Goal: Task Accomplishment & Management: Use online tool/utility

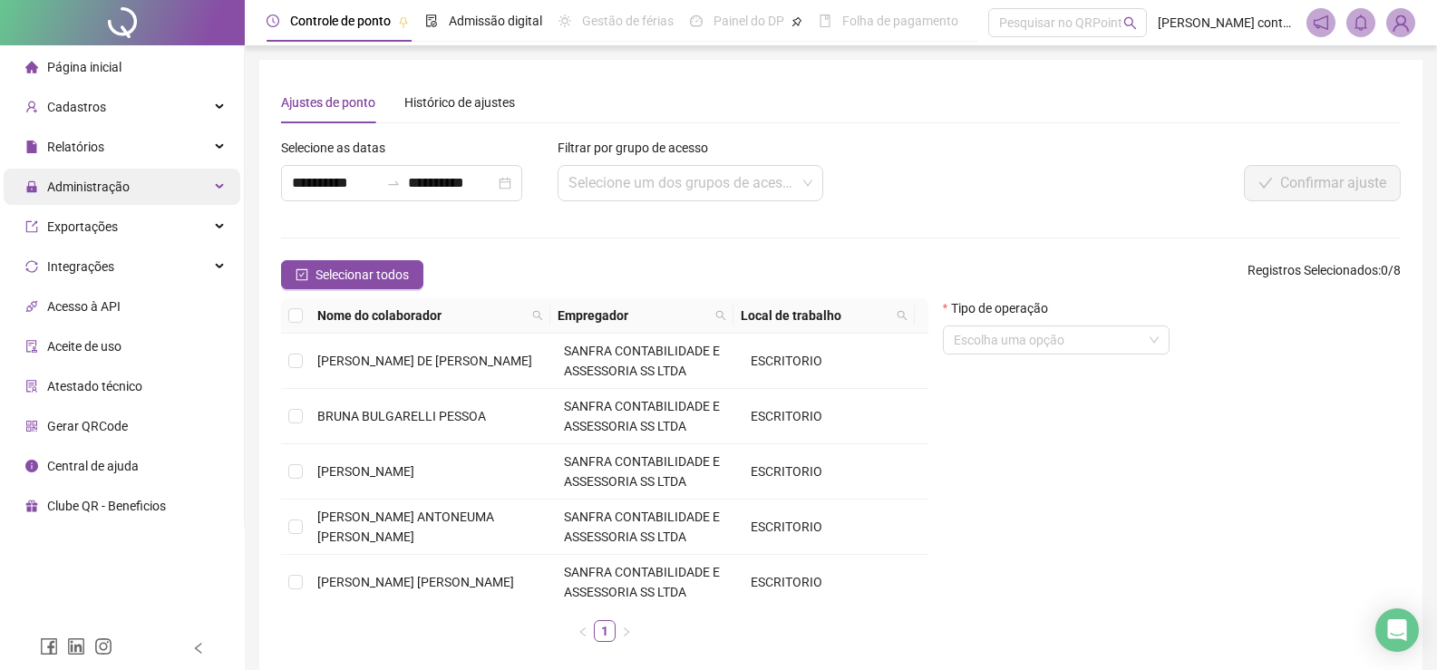
click at [214, 184] on div "Administração" at bounding box center [122, 187] width 237 height 36
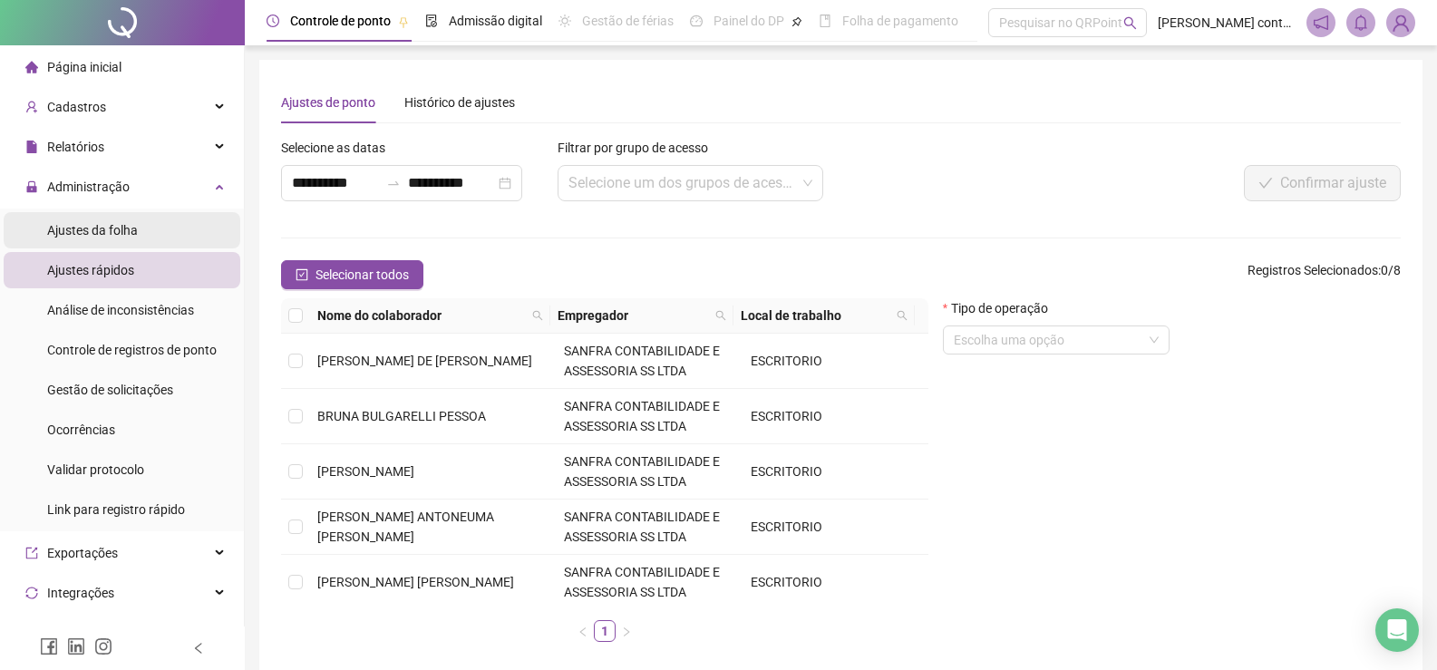
click at [129, 226] on span "Ajustes da folha" at bounding box center [92, 230] width 91 height 15
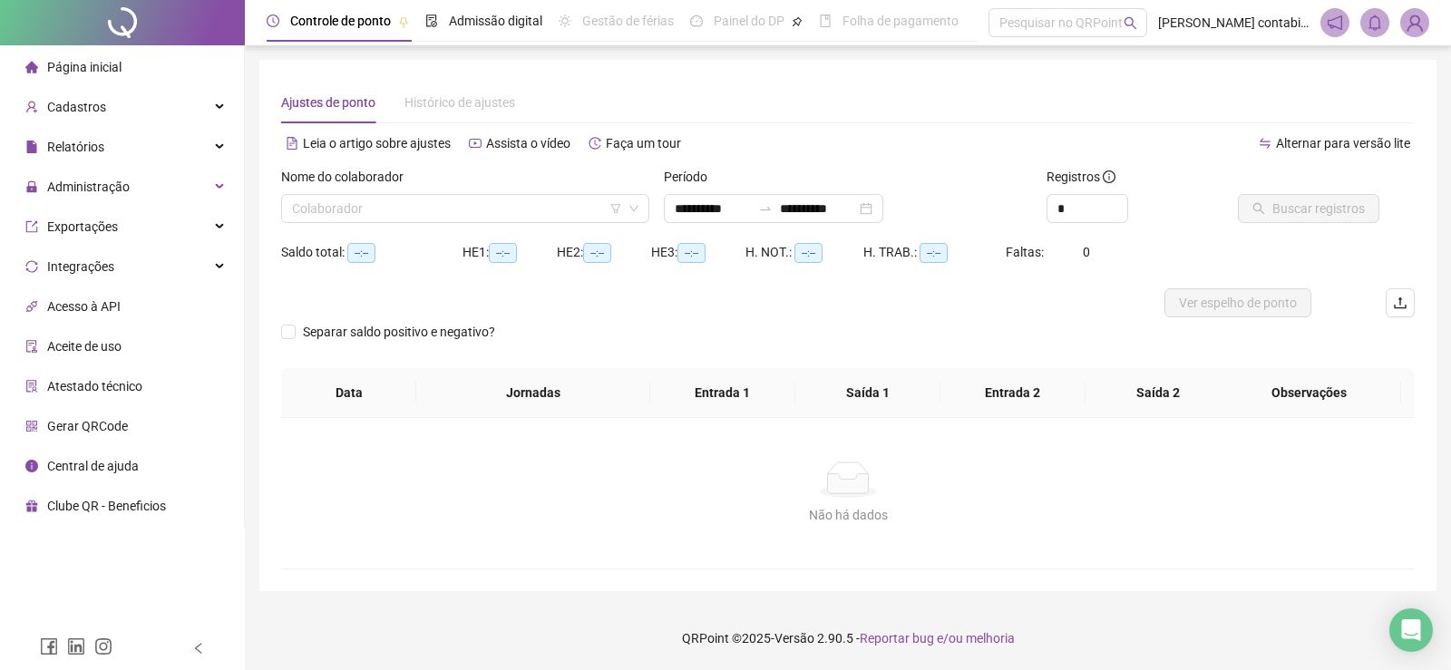
type input "**********"
click at [507, 206] on input "search" at bounding box center [457, 208] width 330 height 27
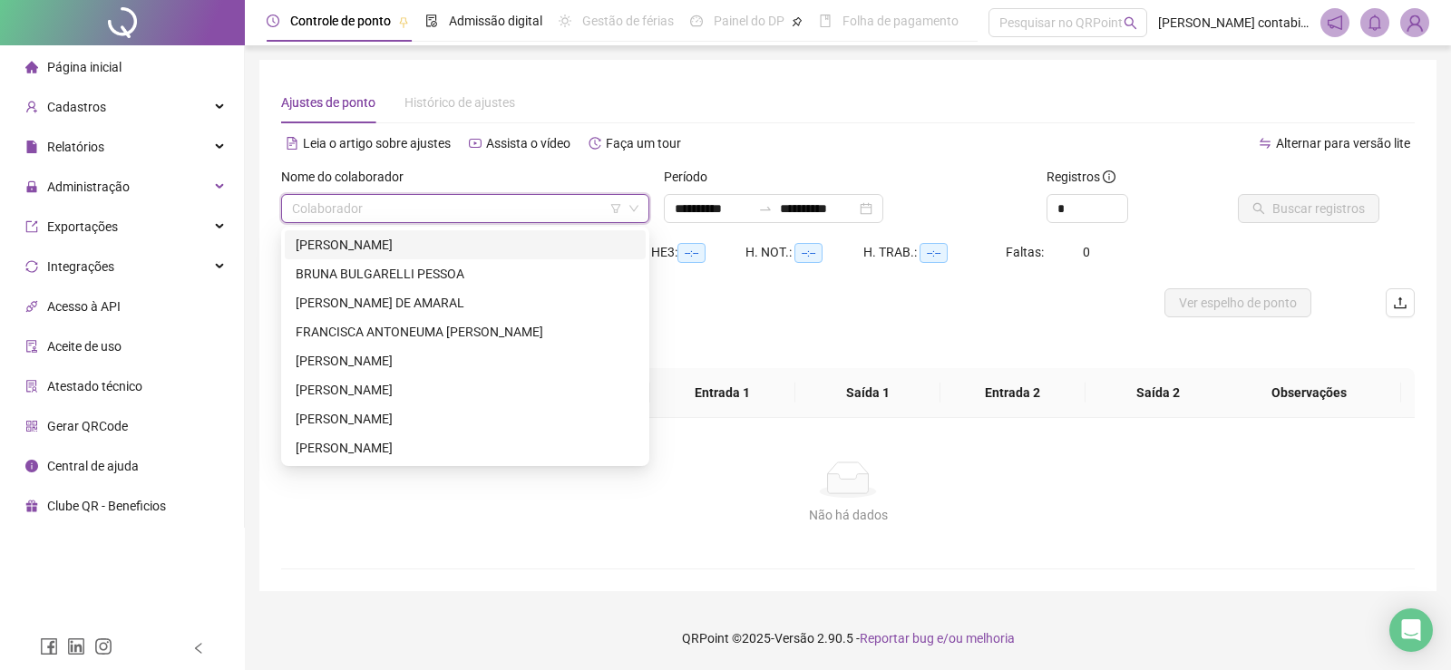
click at [471, 248] on div "[PERSON_NAME] DE [PERSON_NAME]" at bounding box center [465, 245] width 339 height 20
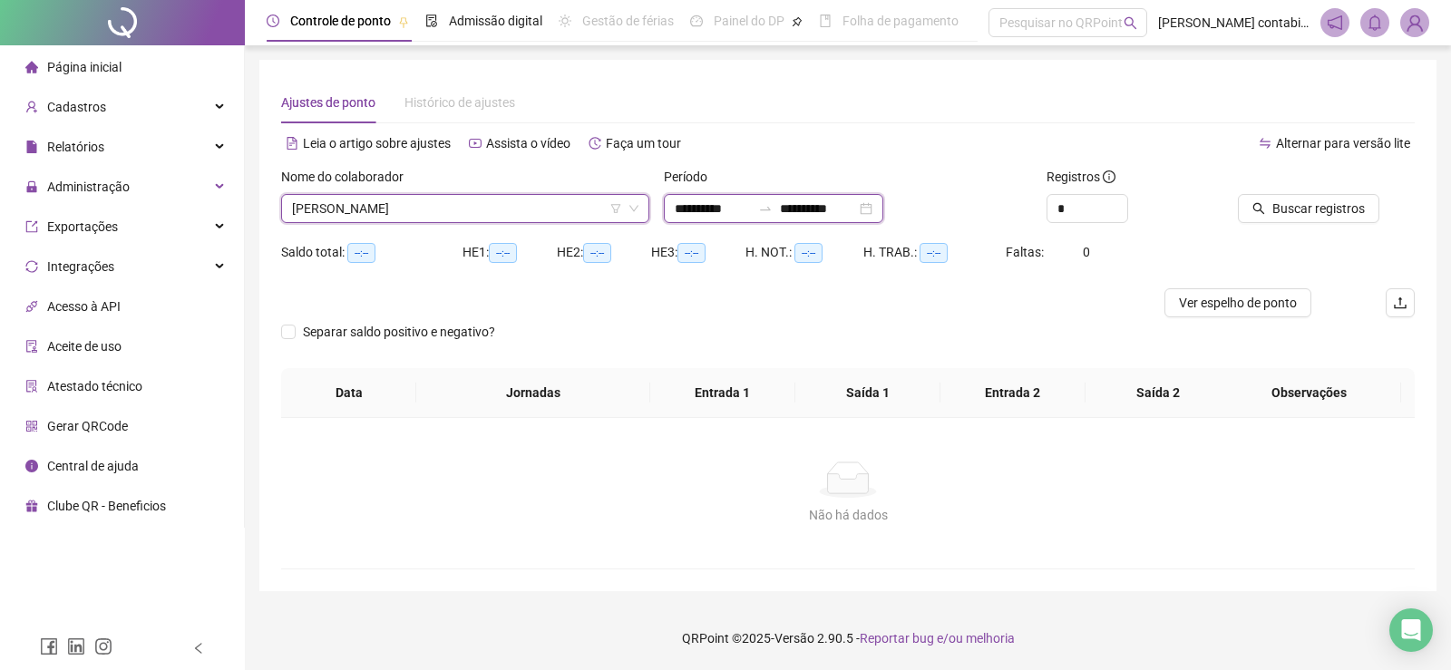
click at [716, 211] on input "**********" at bounding box center [713, 209] width 76 height 20
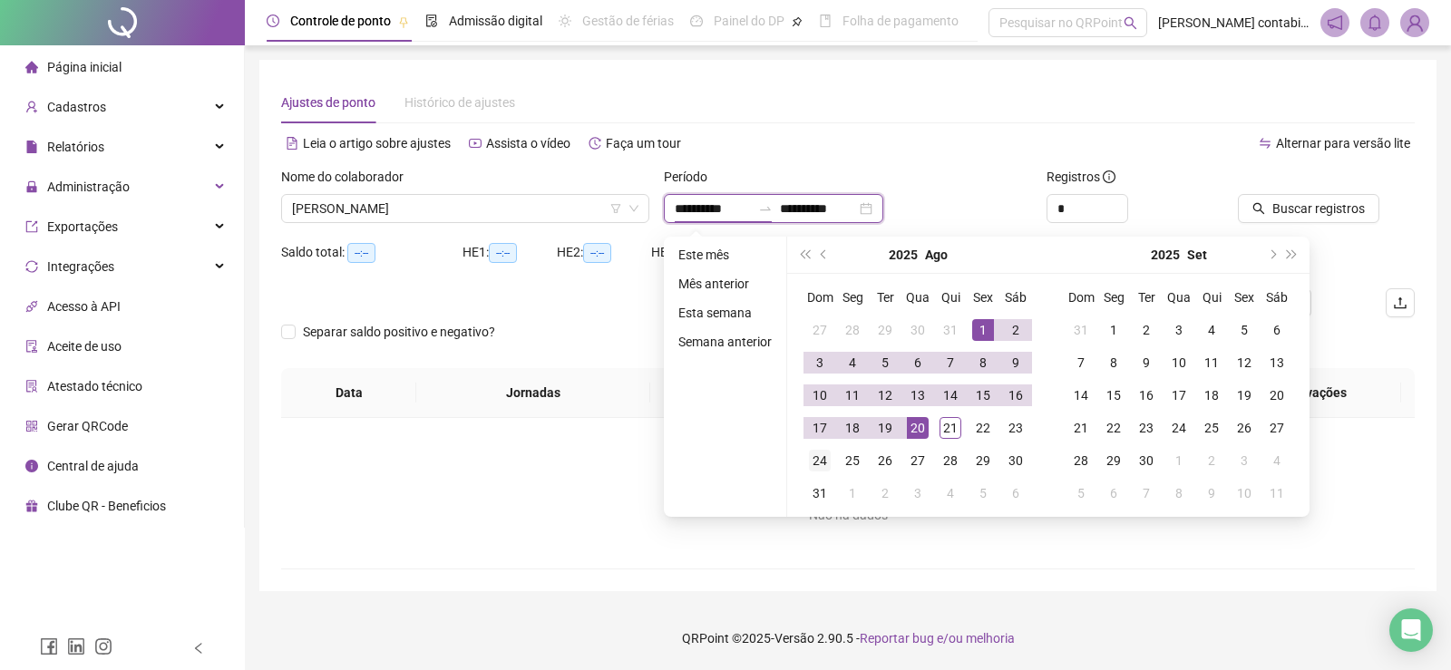
type input "**********"
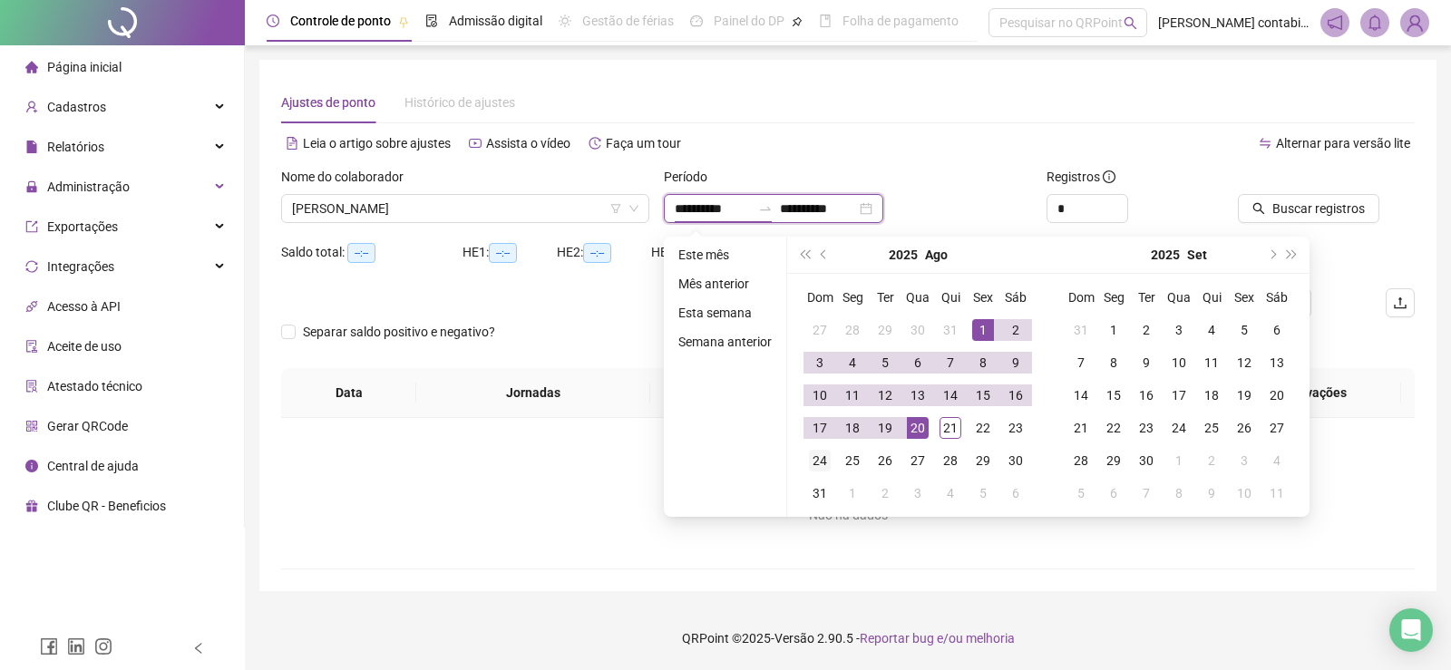
type input "**********"
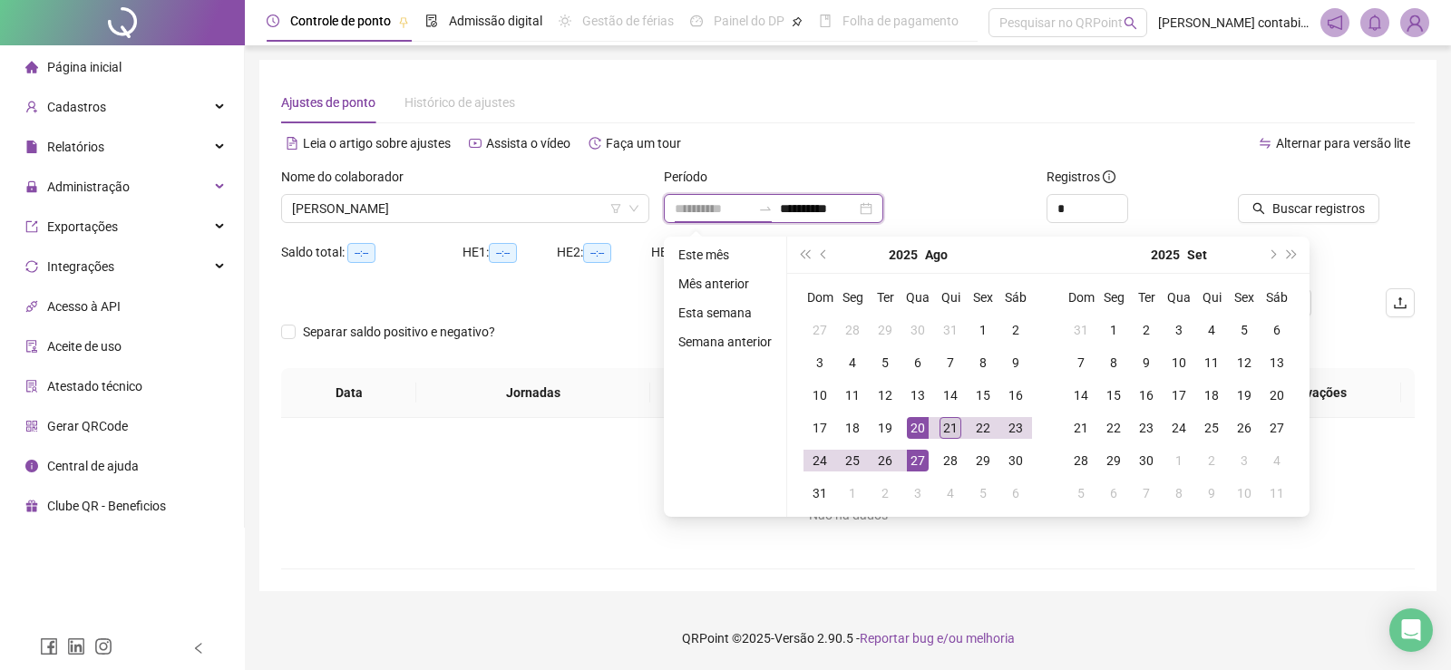
type input "**********"
click at [947, 429] on div "21" at bounding box center [950, 428] width 22 height 22
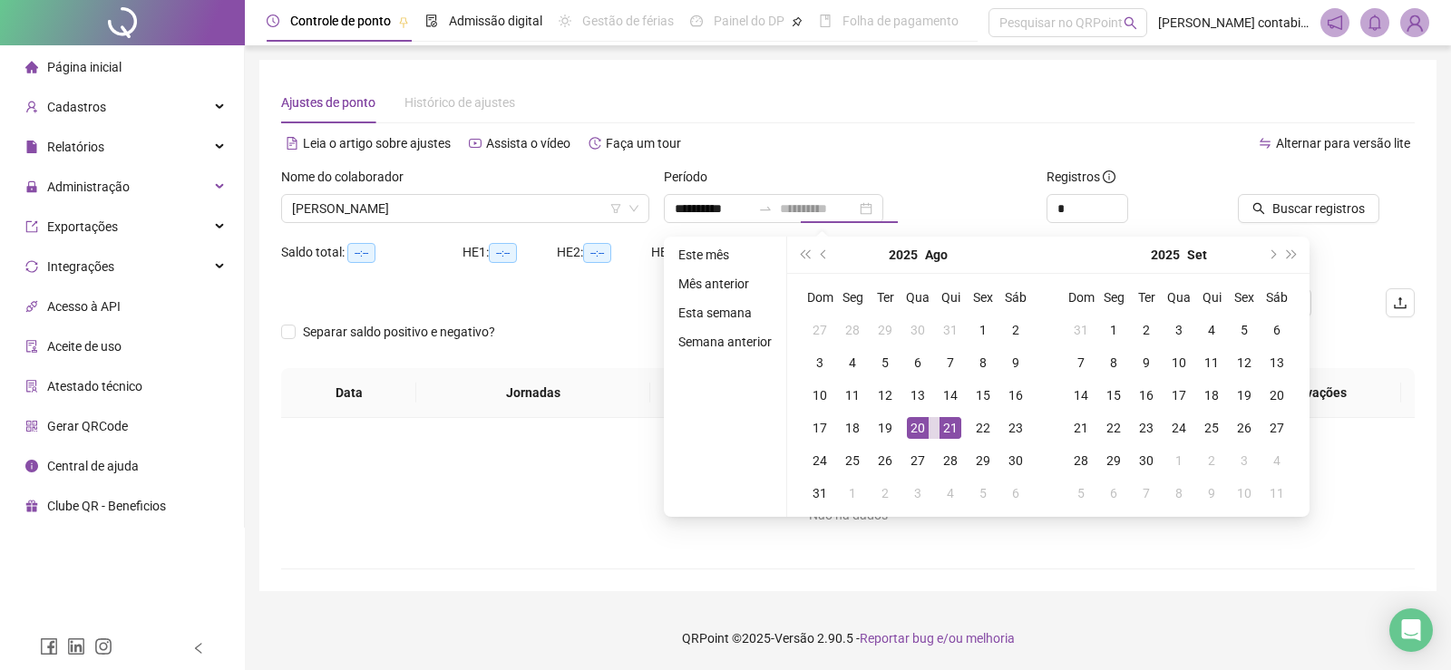
click at [947, 429] on div "21" at bounding box center [950, 428] width 22 height 22
type input "**********"
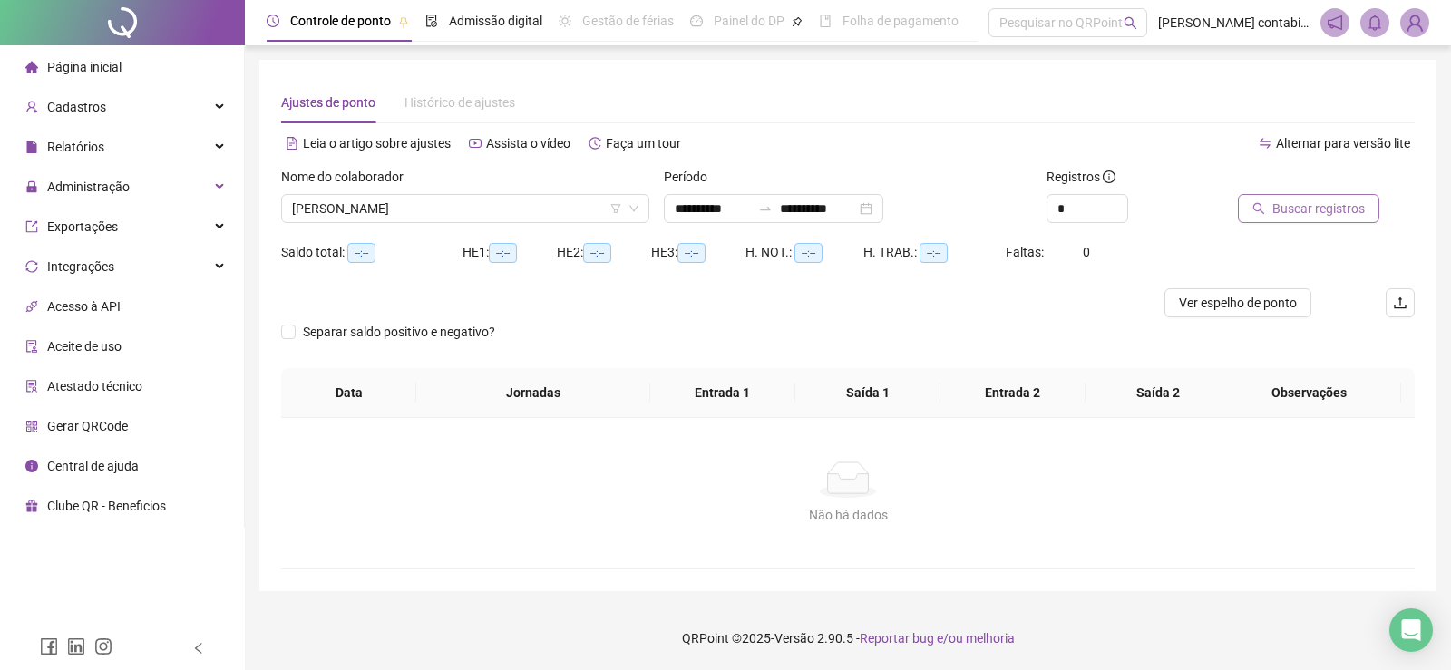
click at [1334, 209] on span "Buscar registros" at bounding box center [1318, 209] width 92 height 20
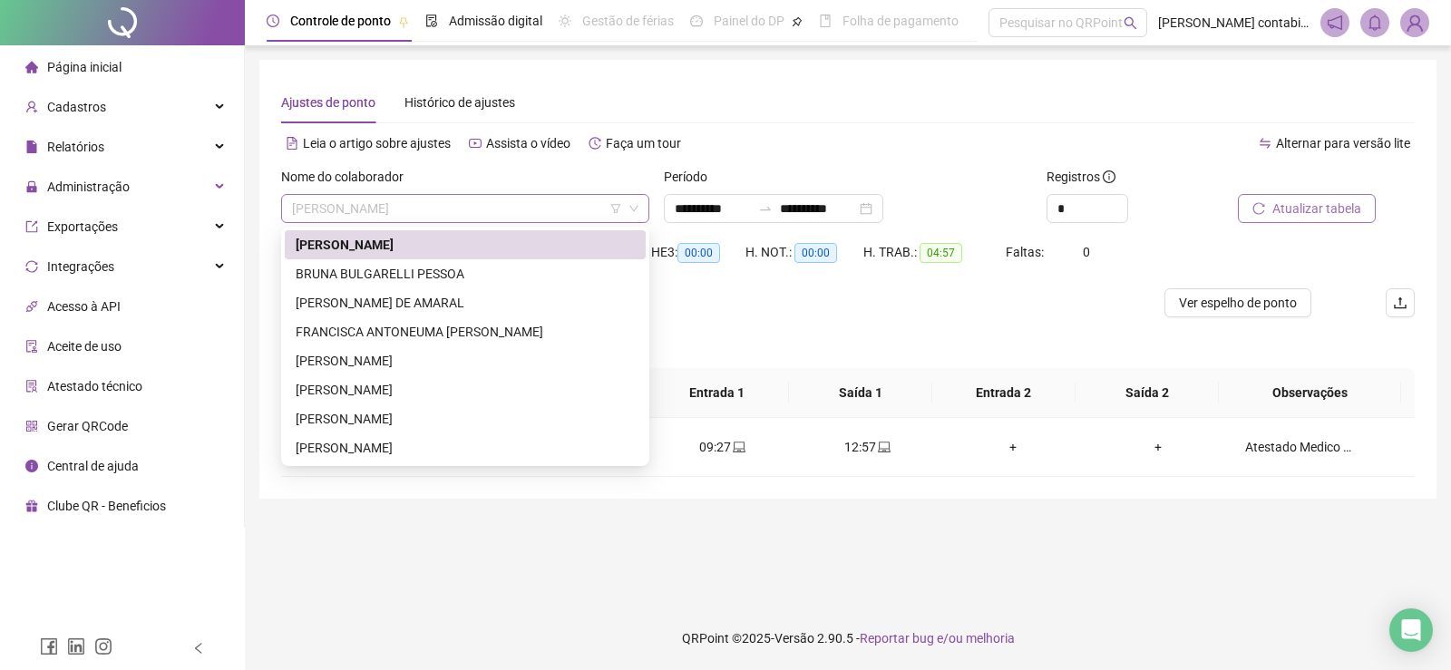
click at [417, 200] on span "[PERSON_NAME] DE [PERSON_NAME]" at bounding box center [465, 208] width 346 height 27
click at [418, 278] on div "BRUNA BULGARELLI PESSOA" at bounding box center [465, 274] width 339 height 20
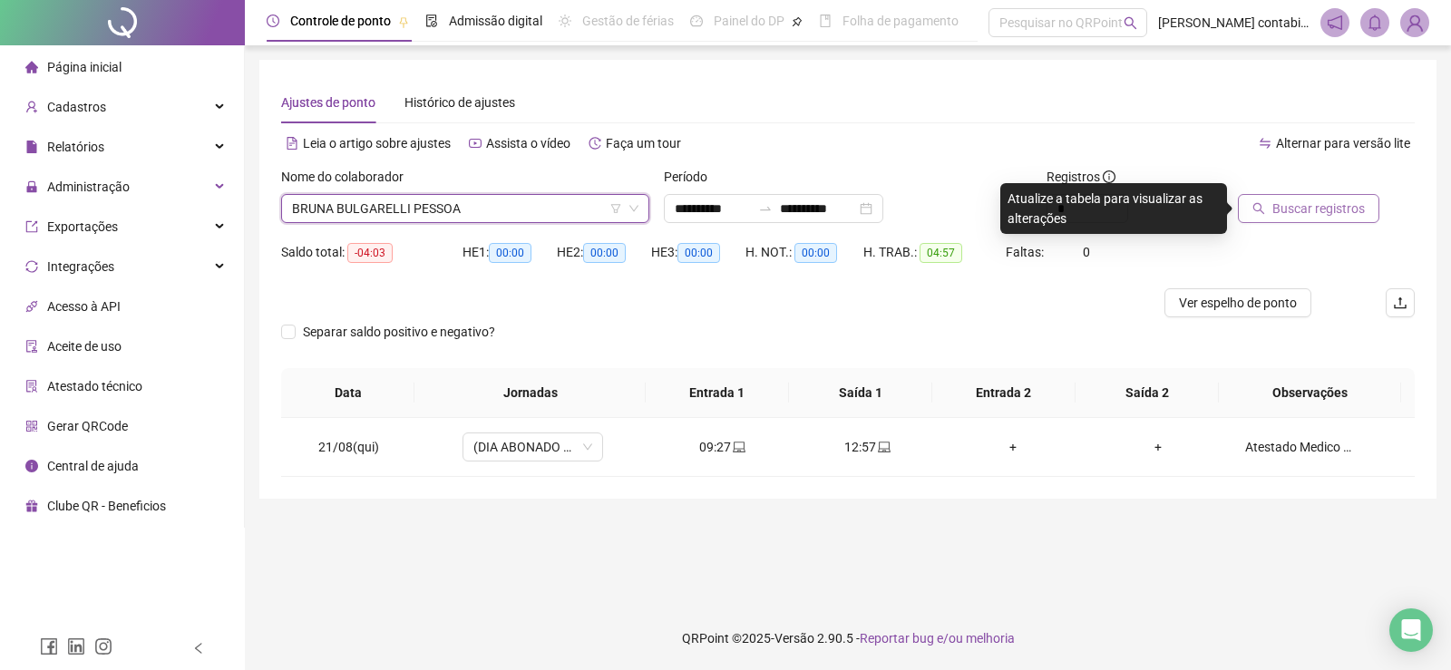
click at [1318, 202] on span "Buscar registros" at bounding box center [1318, 209] width 92 height 20
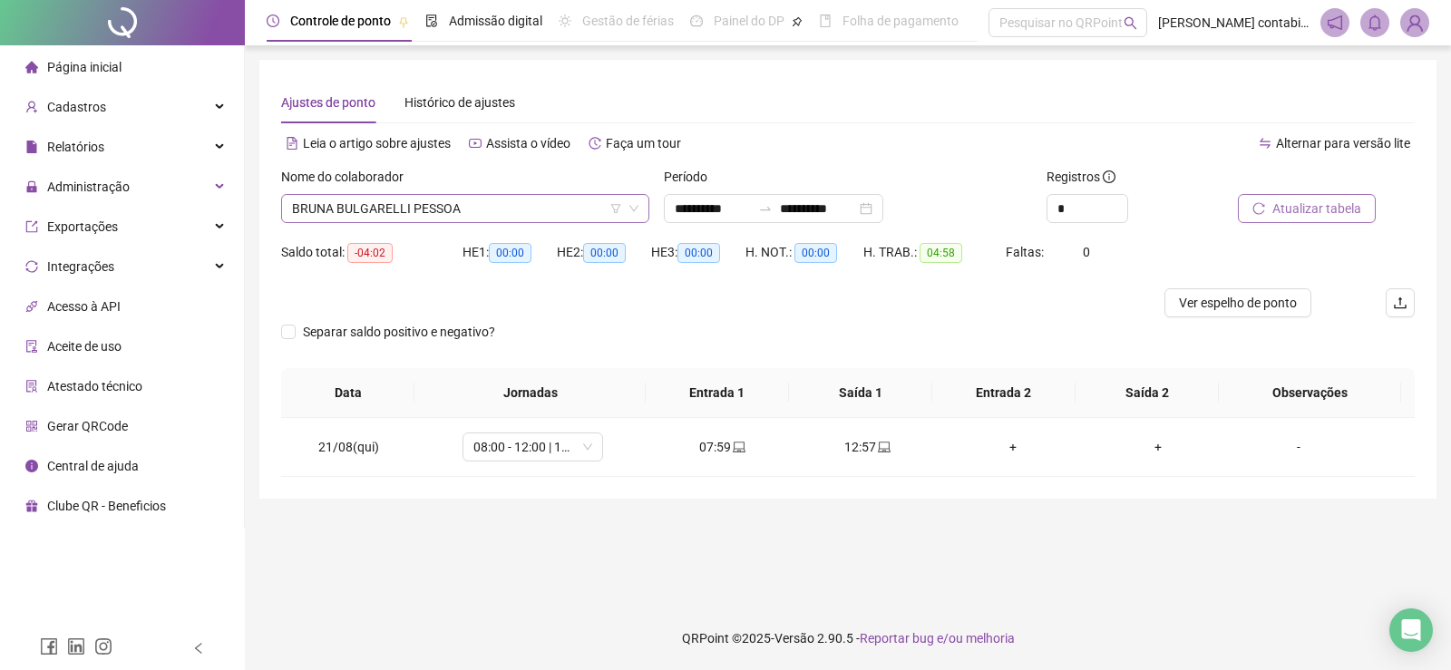
click at [432, 219] on span "BRUNA BULGARELLI PESSOA" at bounding box center [465, 208] width 346 height 27
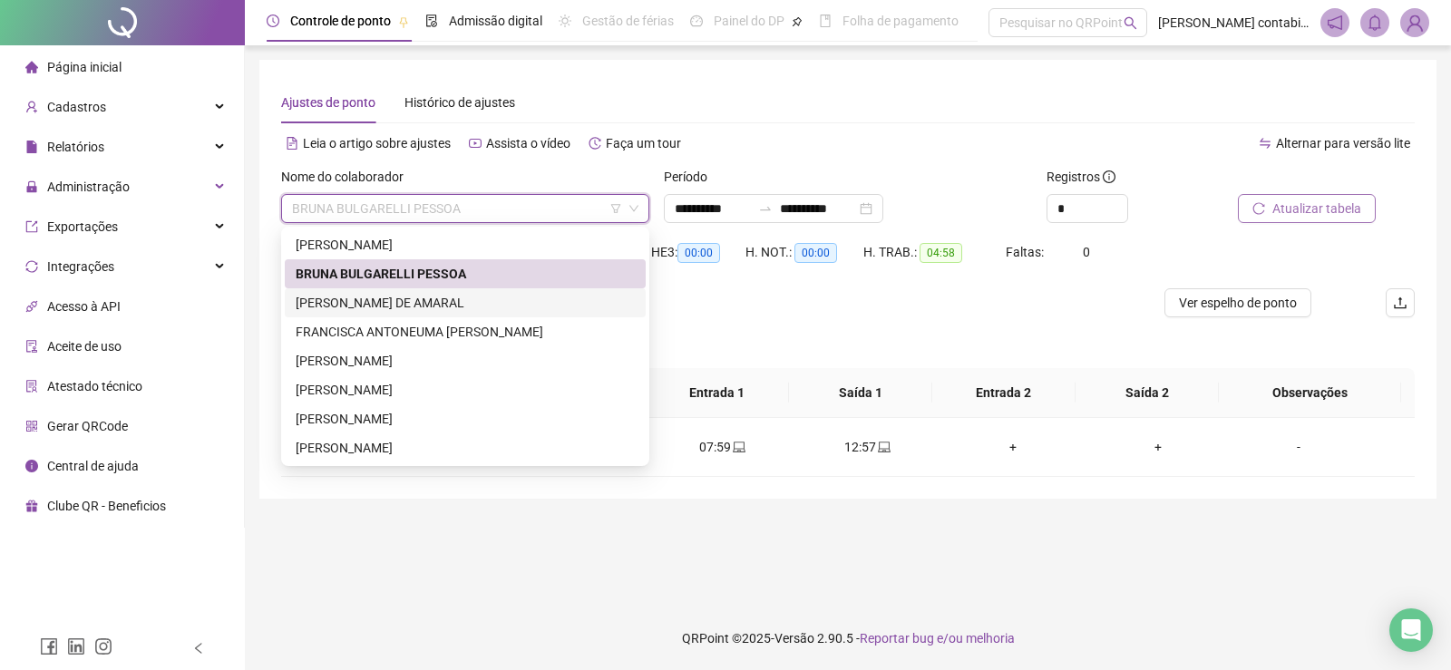
click at [426, 300] on div "[PERSON_NAME]" at bounding box center [465, 303] width 339 height 20
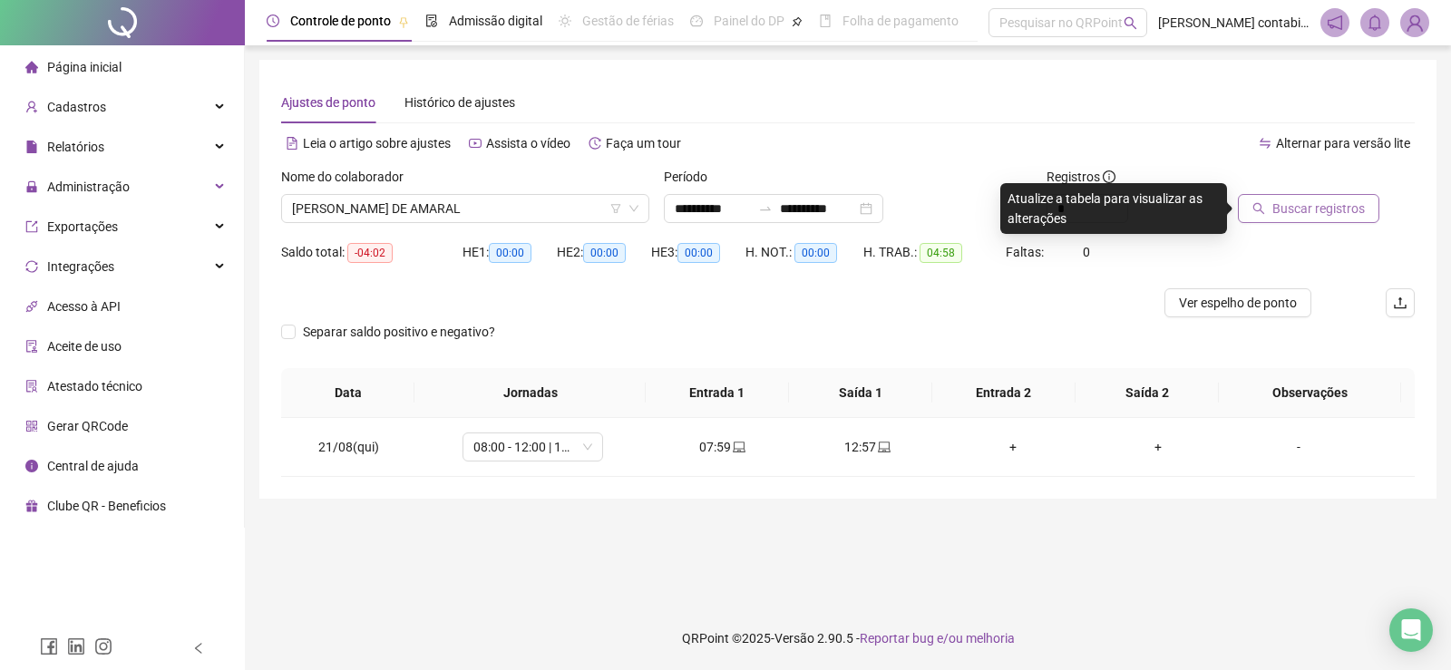
click at [1307, 200] on span "Buscar registros" at bounding box center [1318, 209] width 92 height 20
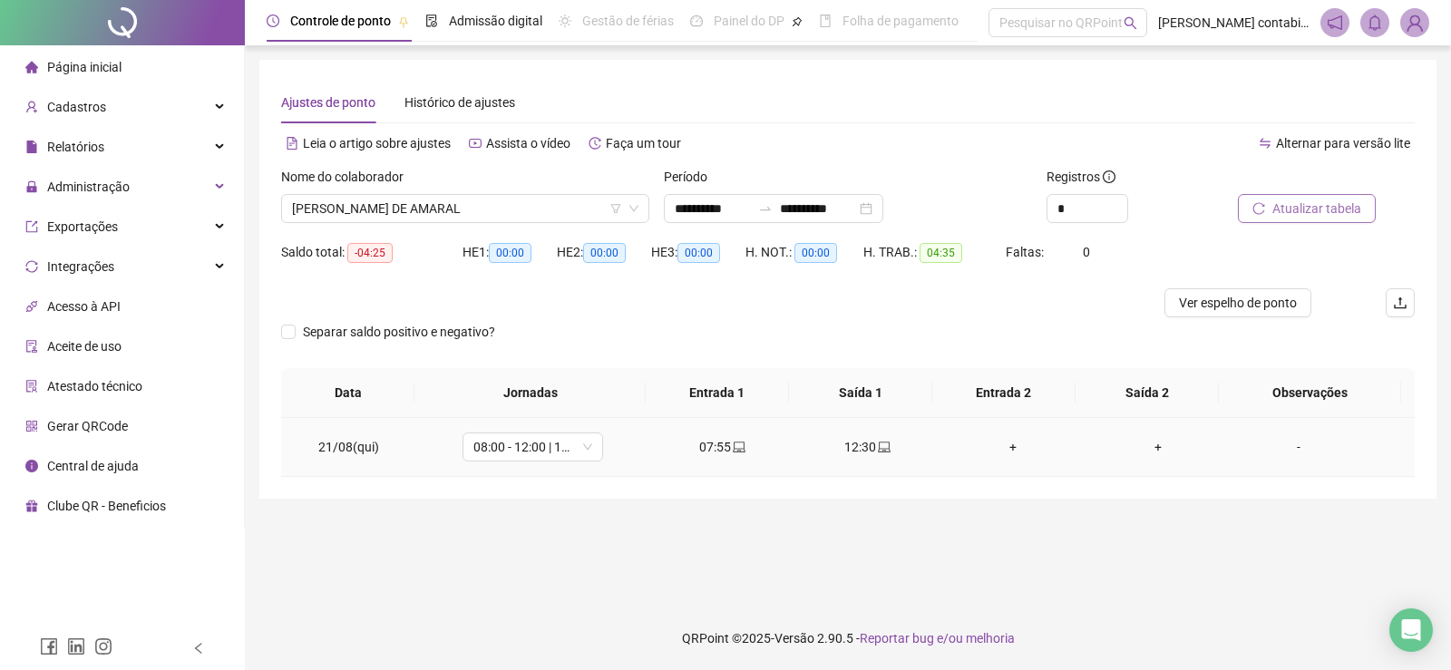
click at [1007, 447] on div "+" at bounding box center [1013, 447] width 116 height 20
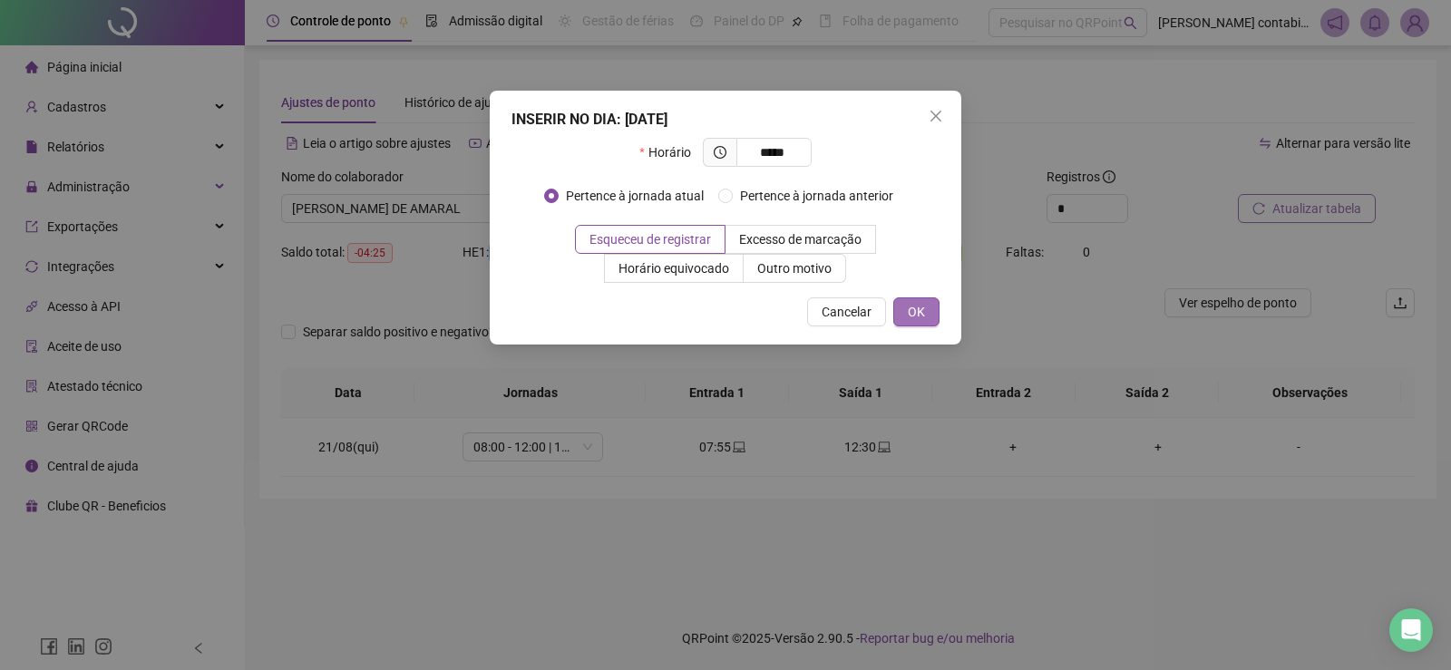
type input "*****"
click at [923, 311] on span "OK" at bounding box center [916, 312] width 17 height 20
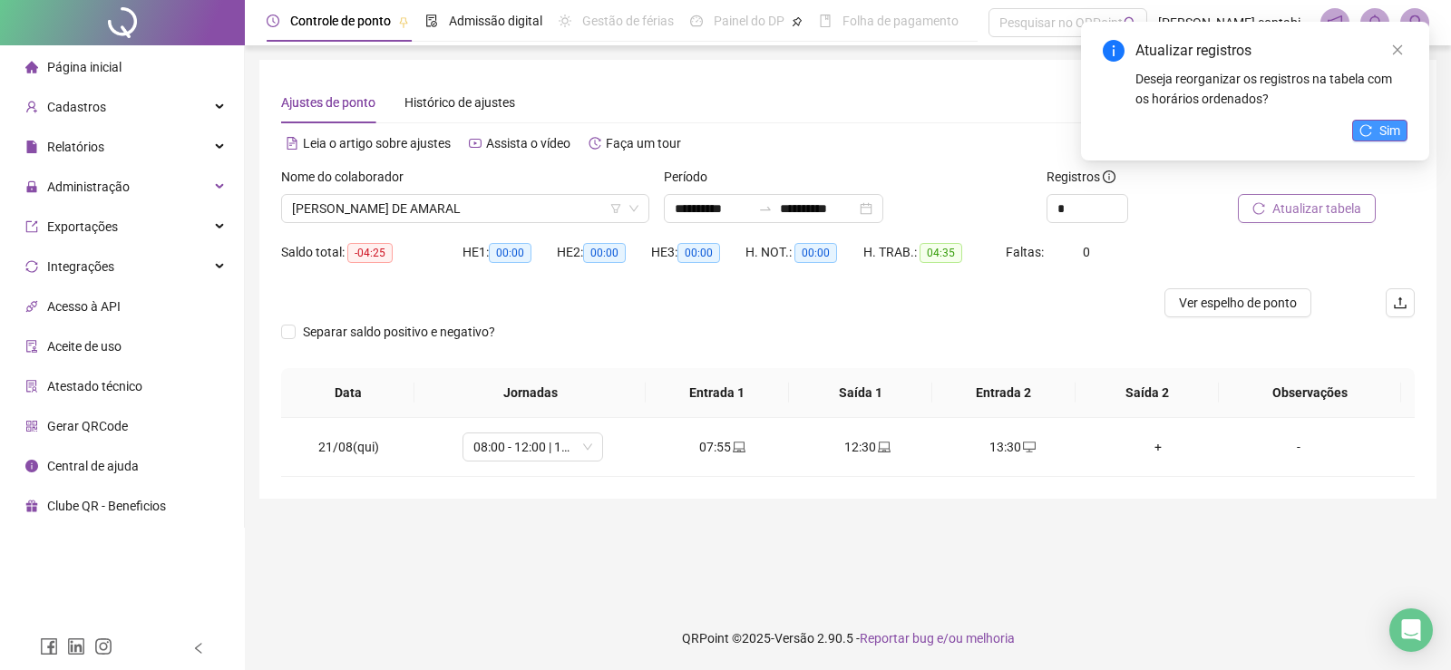
click at [1364, 140] on button "Sim" at bounding box center [1379, 131] width 55 height 22
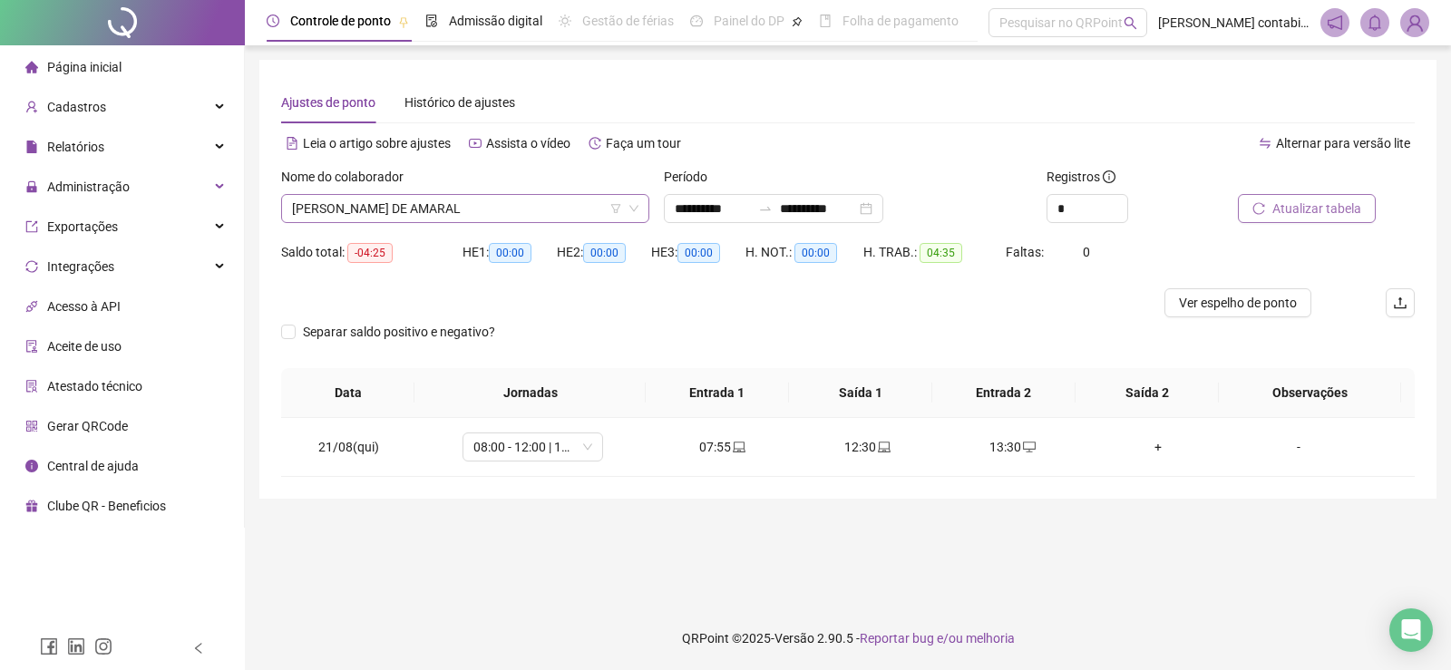
click at [531, 200] on span "[PERSON_NAME]" at bounding box center [465, 208] width 346 height 27
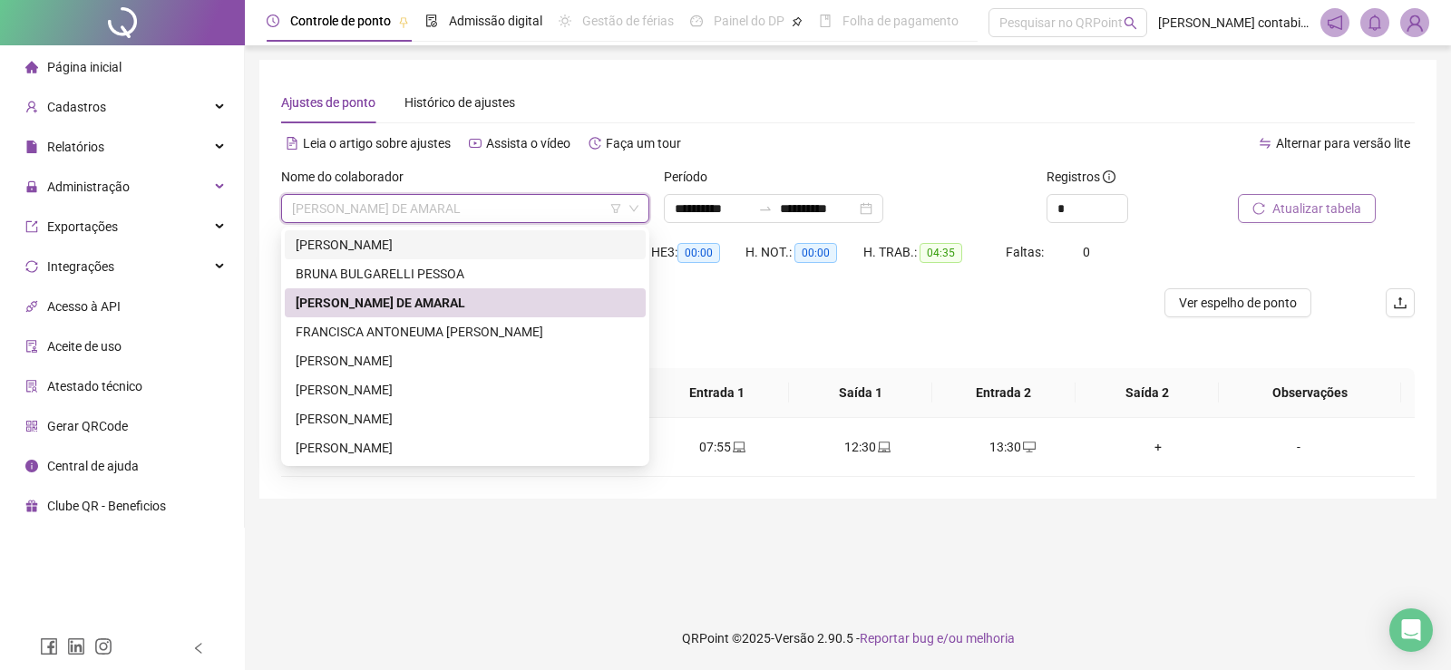
click at [462, 241] on div "[PERSON_NAME] DE [PERSON_NAME]" at bounding box center [465, 245] width 339 height 20
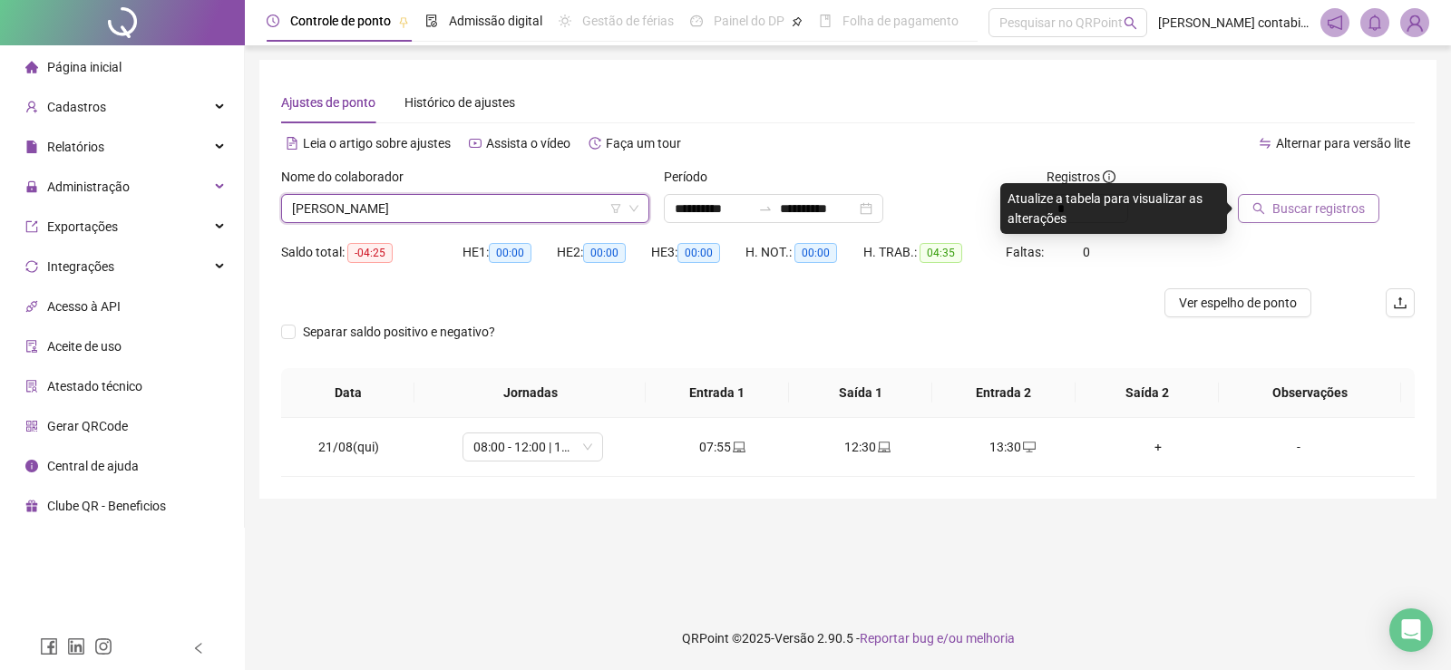
click at [1325, 207] on span "Buscar registros" at bounding box center [1318, 209] width 92 height 20
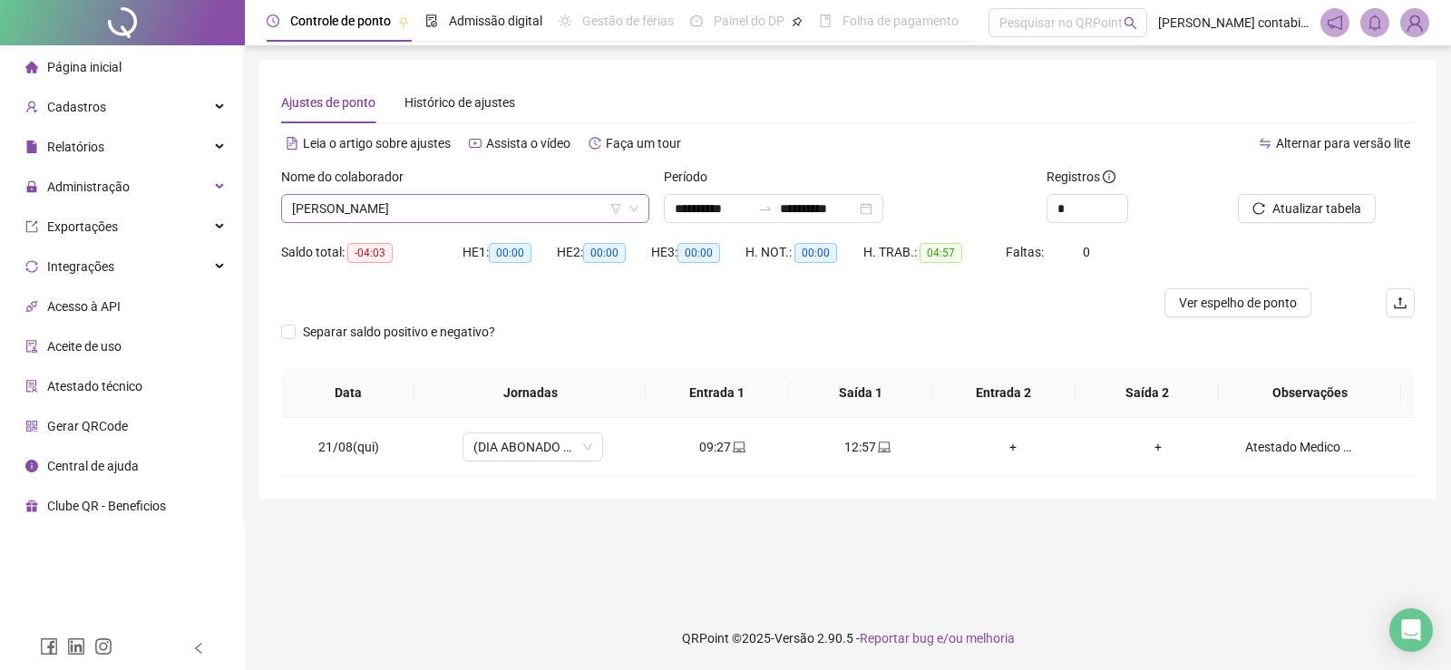
click at [479, 204] on span "[PERSON_NAME] DE [PERSON_NAME]" at bounding box center [465, 208] width 346 height 27
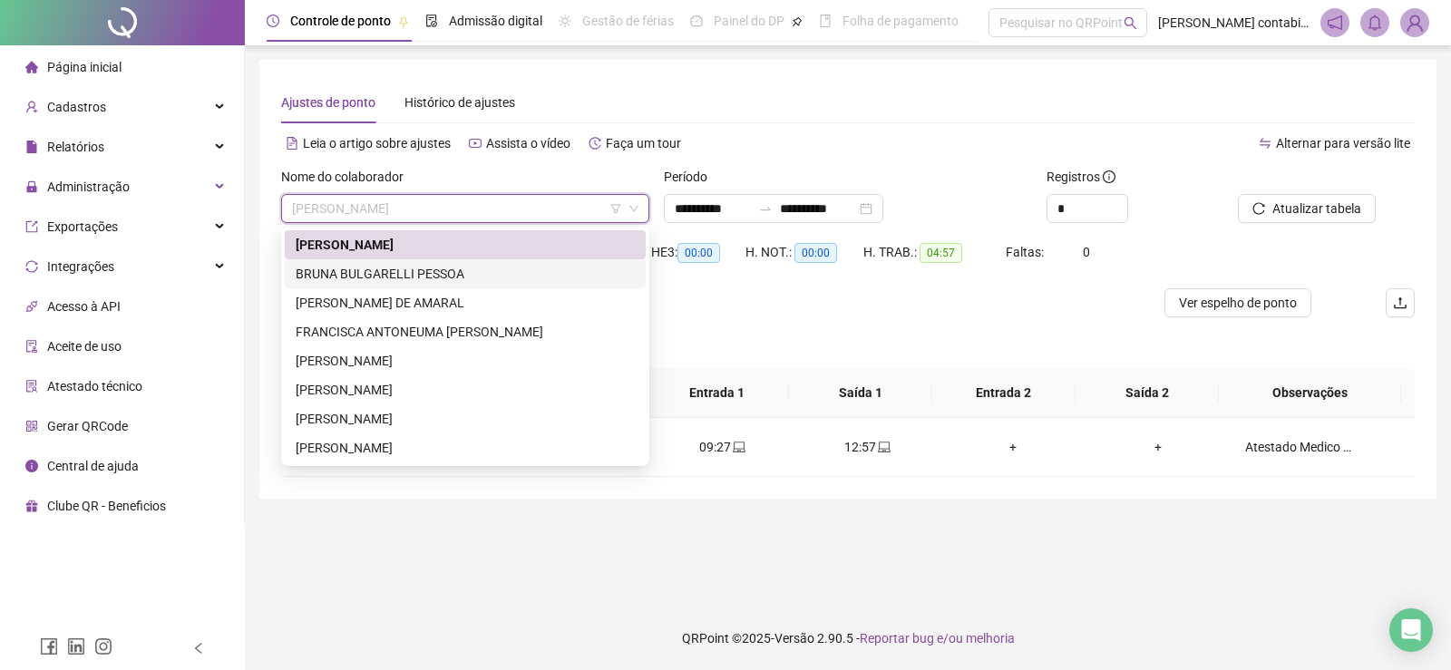
click at [430, 276] on div "BRUNA BULGARELLI PESSOA" at bounding box center [465, 274] width 339 height 20
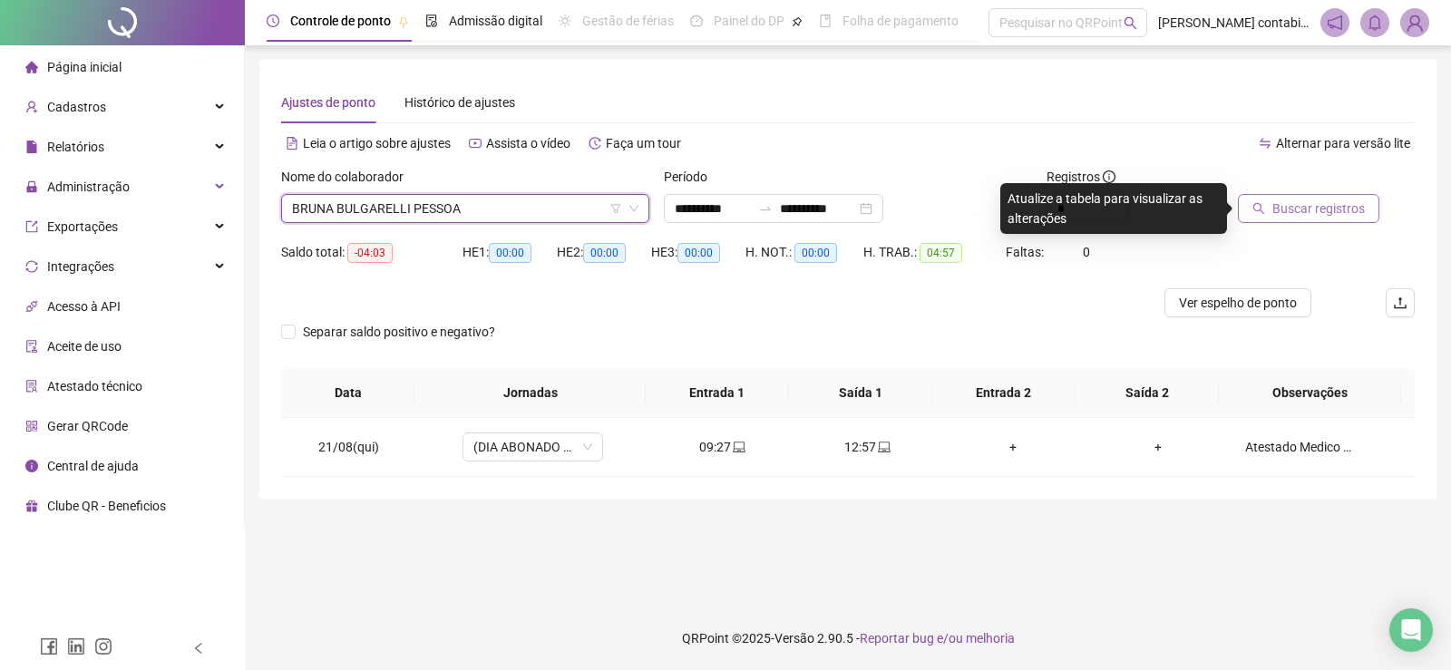
click at [1321, 209] on span "Buscar registros" at bounding box center [1318, 209] width 92 height 20
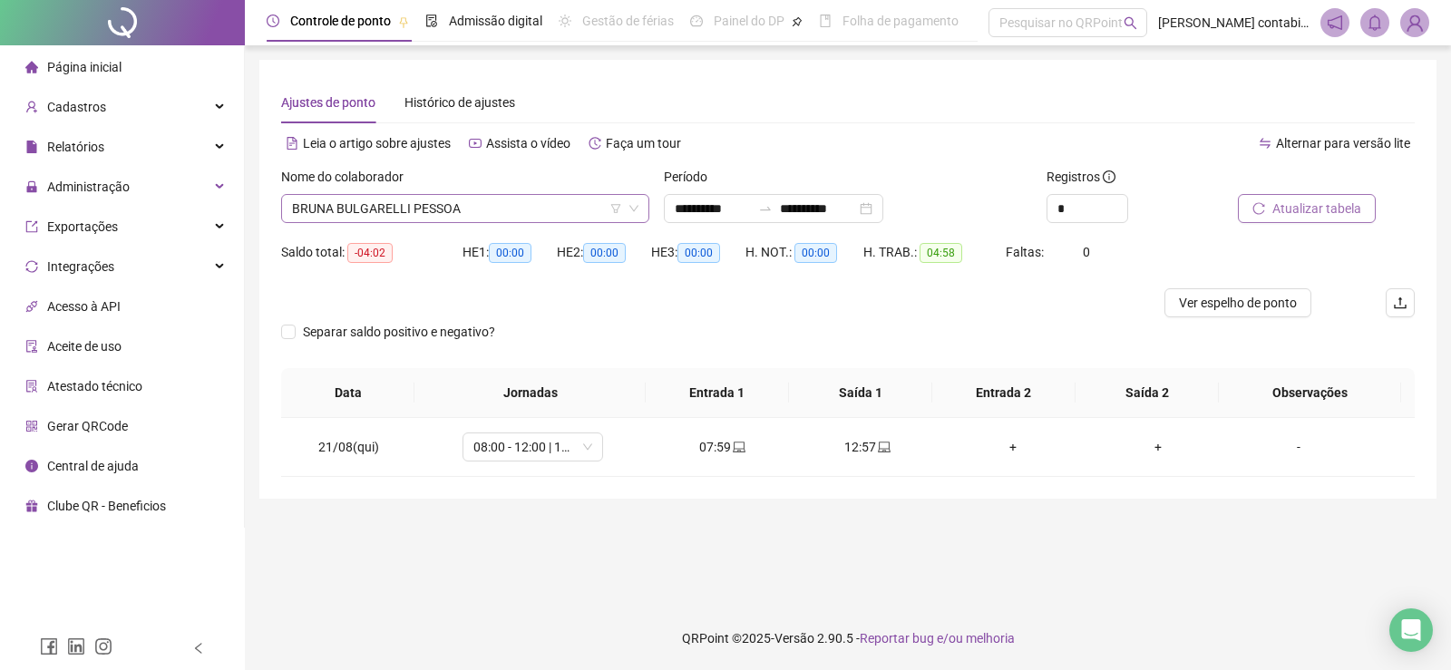
click at [409, 206] on span "BRUNA BULGARELLI PESSOA" at bounding box center [465, 208] width 346 height 27
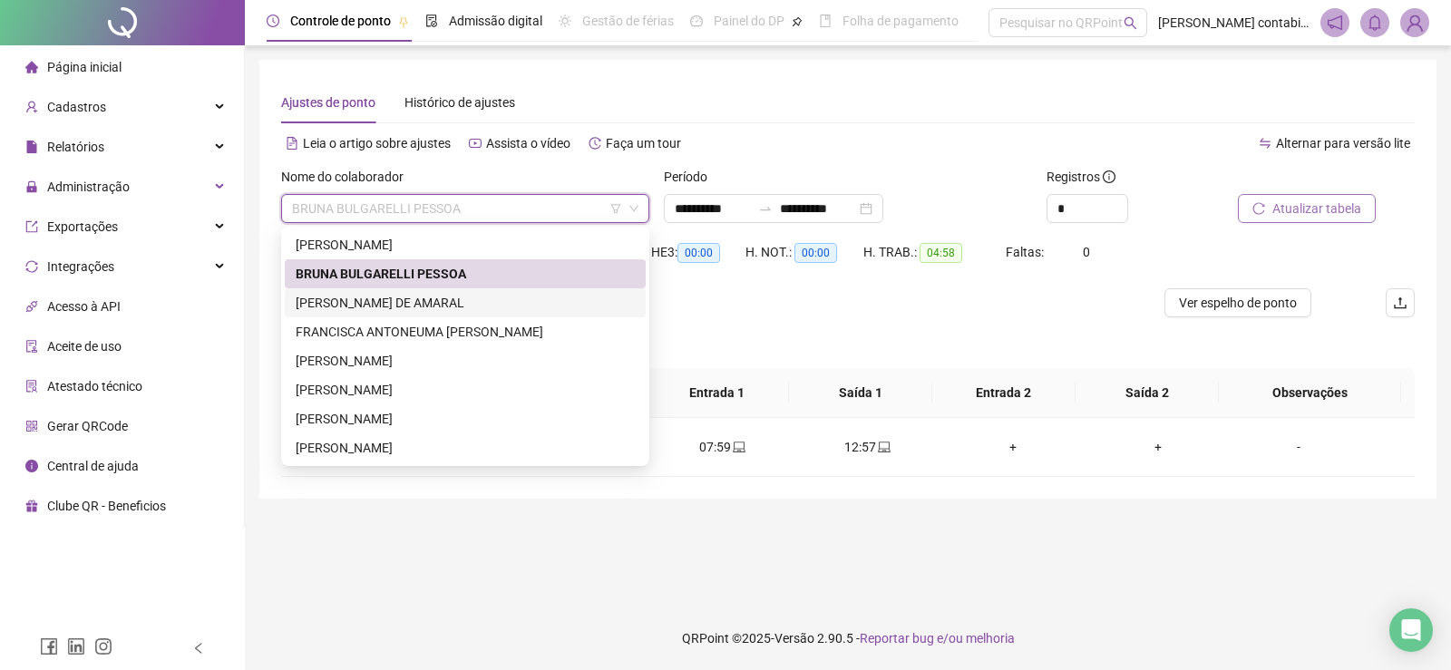
click at [405, 305] on div "[PERSON_NAME]" at bounding box center [465, 303] width 339 height 20
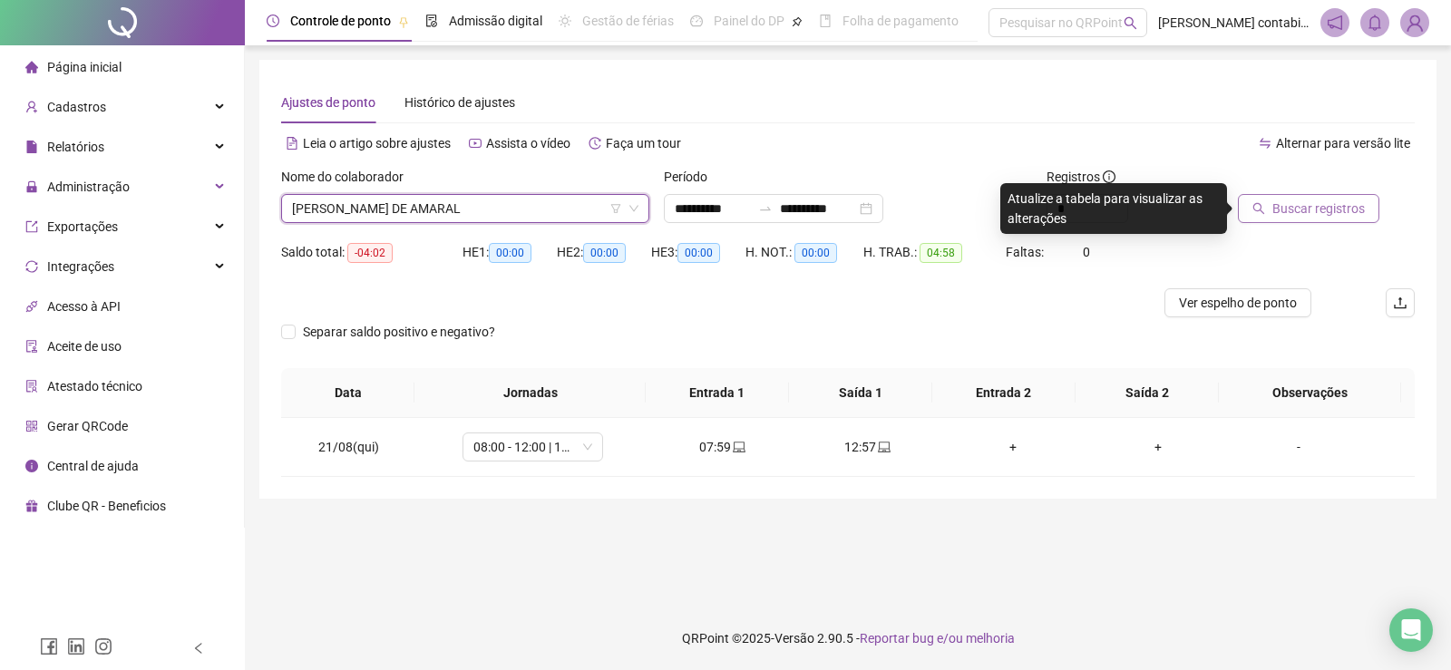
click at [1348, 213] on span "Buscar registros" at bounding box center [1318, 209] width 92 height 20
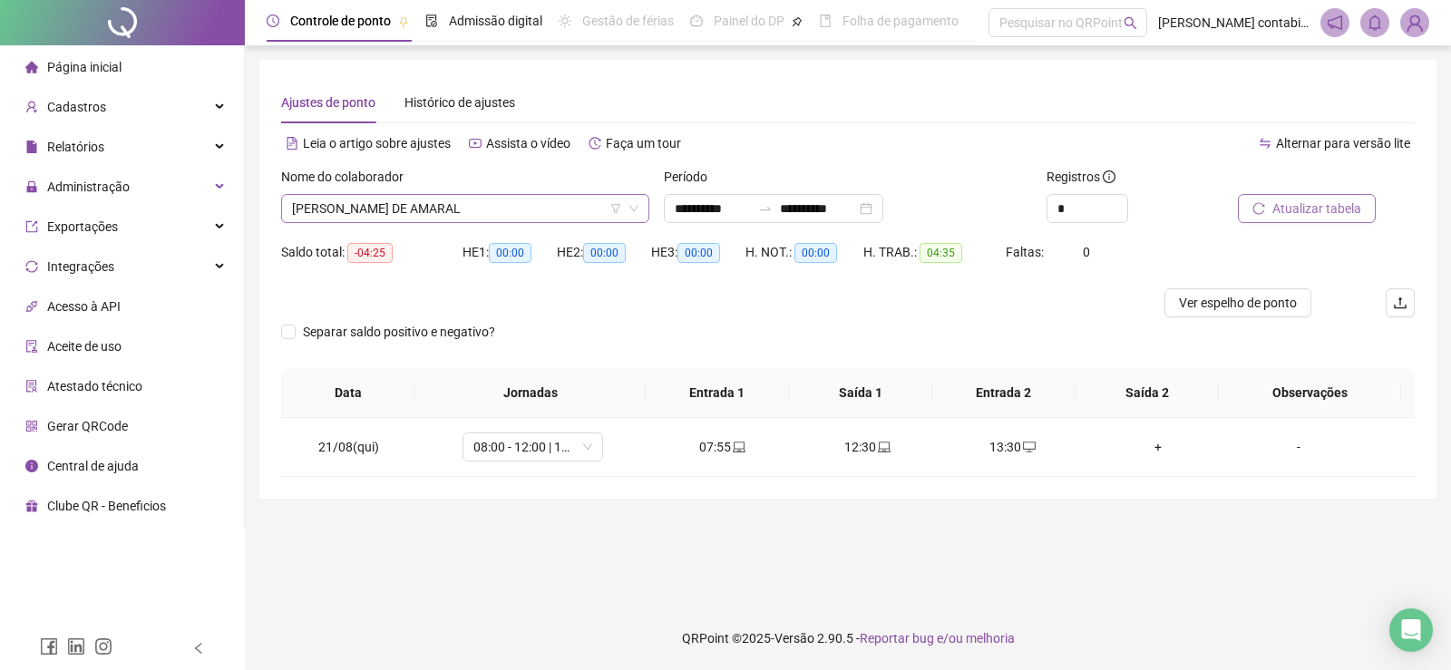
click at [459, 211] on span "[PERSON_NAME]" at bounding box center [465, 208] width 346 height 27
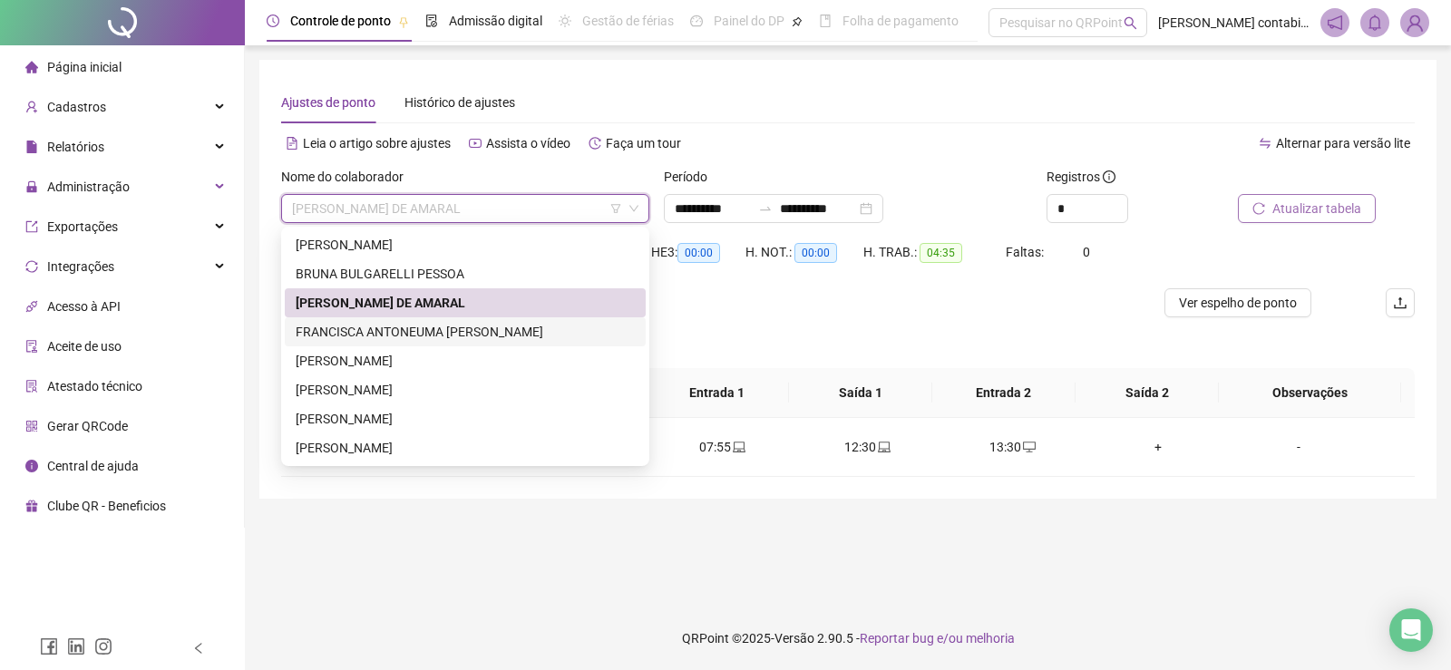
click at [415, 329] on div "[PERSON_NAME] ANTONEUMA [PERSON_NAME]" at bounding box center [465, 332] width 339 height 20
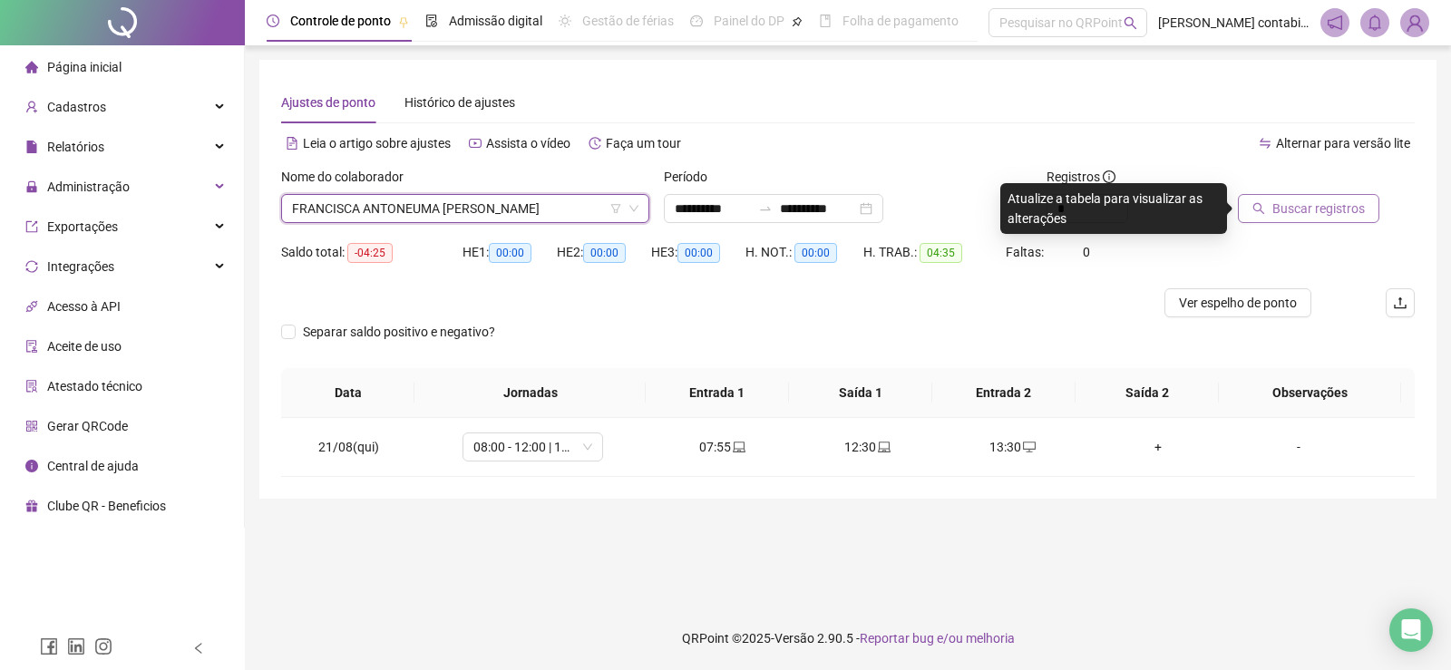
click at [1297, 212] on span "Buscar registros" at bounding box center [1318, 209] width 92 height 20
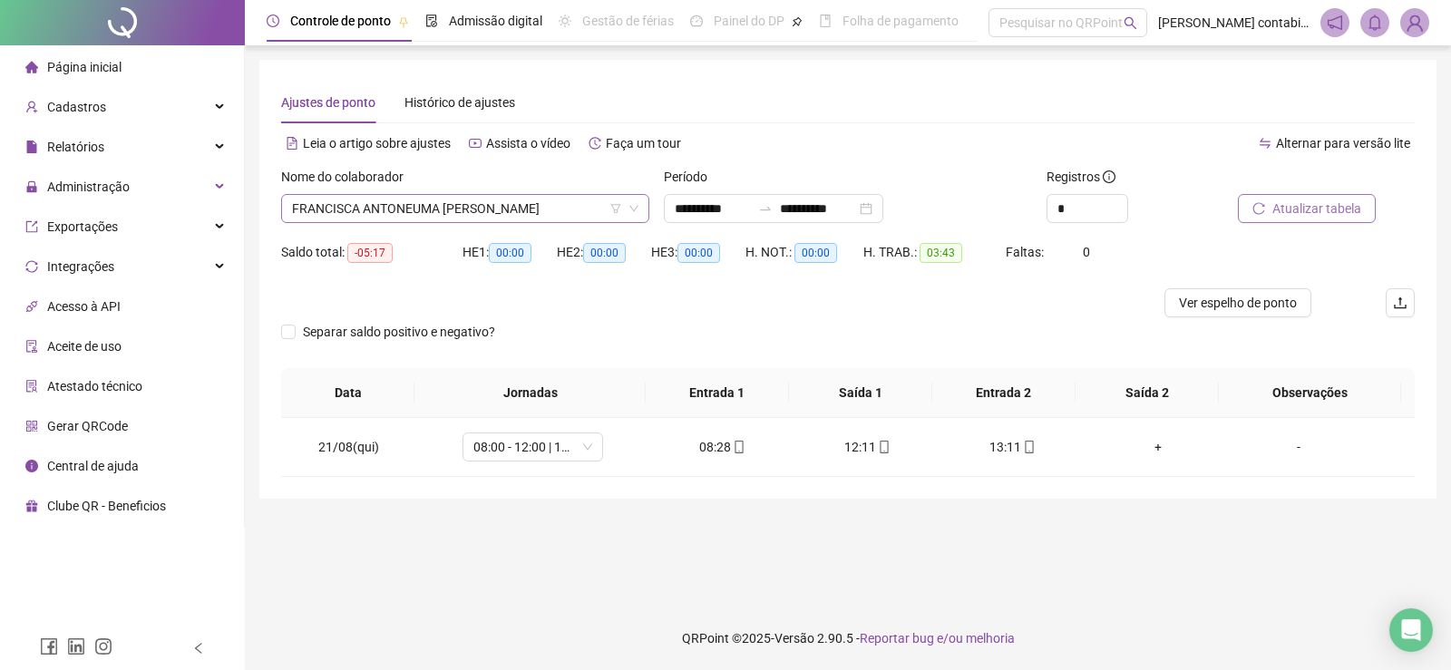
click at [495, 201] on span "[PERSON_NAME] ANTONEUMA [PERSON_NAME]" at bounding box center [465, 208] width 346 height 27
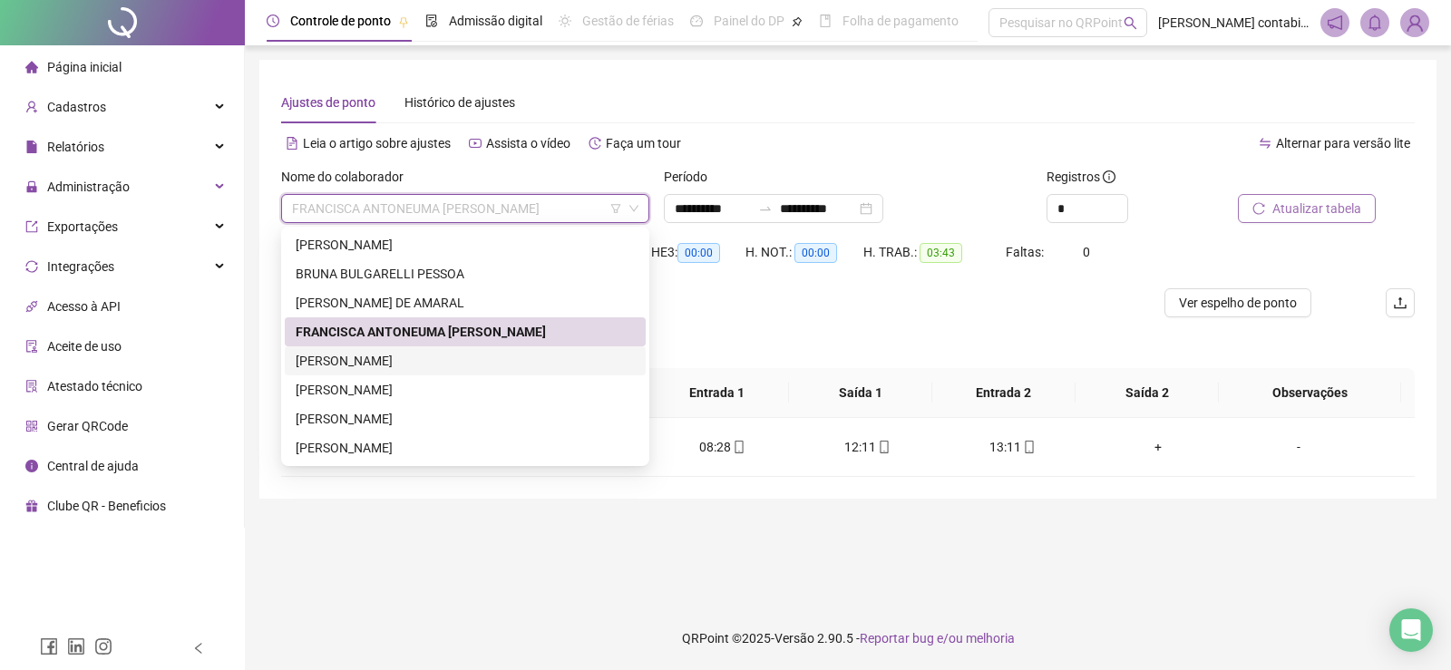
click at [408, 366] on div "[PERSON_NAME] [PERSON_NAME]" at bounding box center [465, 361] width 339 height 20
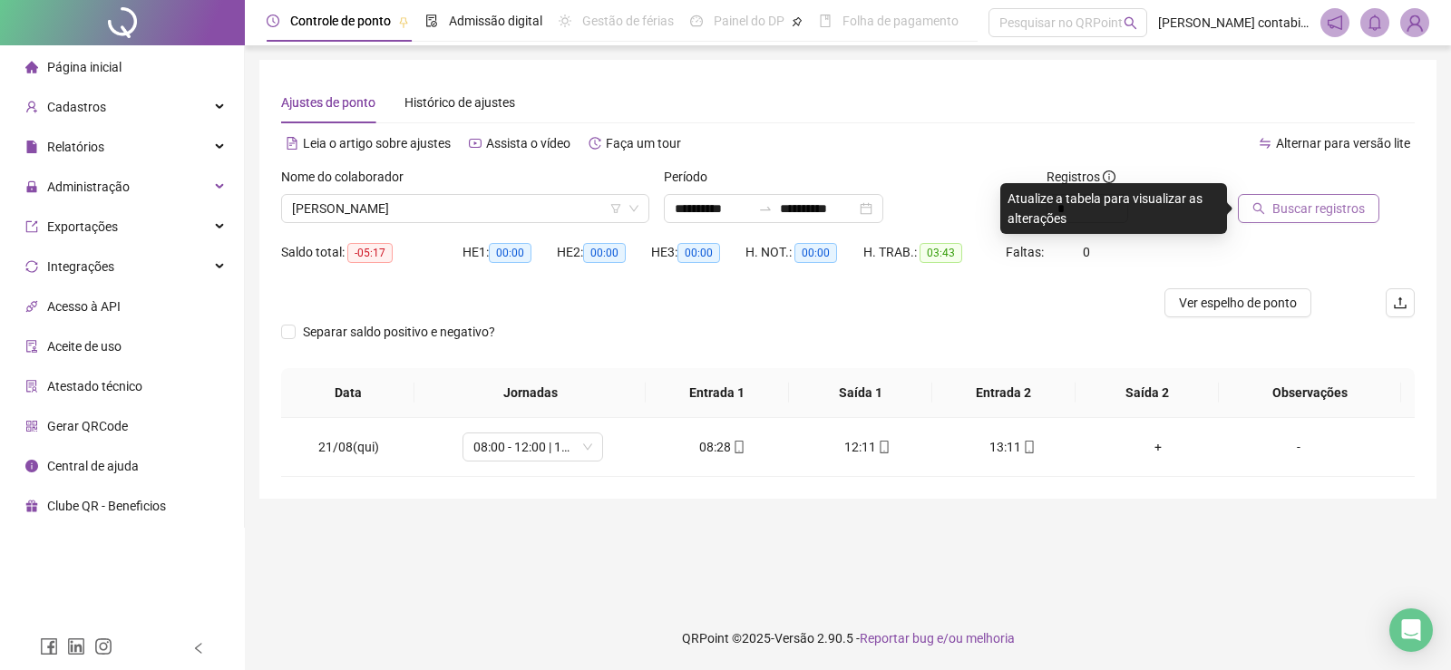
click at [1312, 207] on span "Buscar registros" at bounding box center [1318, 209] width 92 height 20
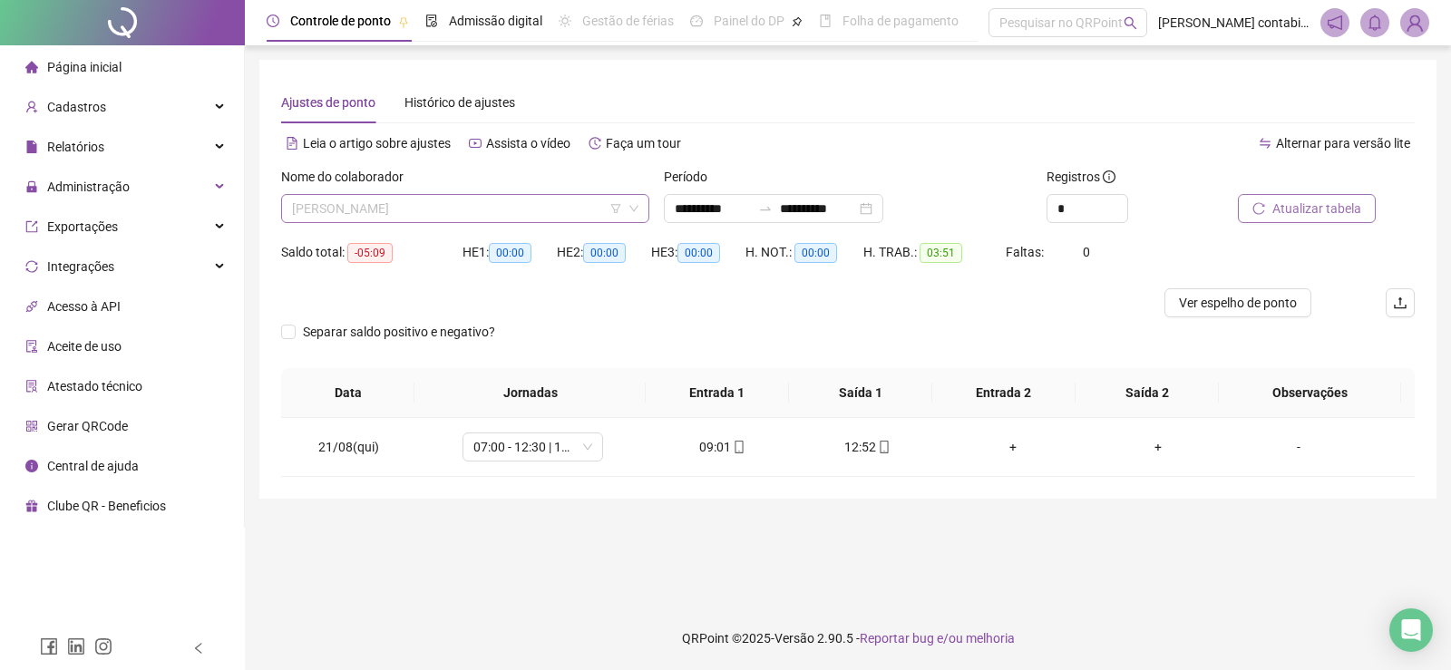
click at [410, 213] on span "[PERSON_NAME] [PERSON_NAME]" at bounding box center [465, 208] width 346 height 27
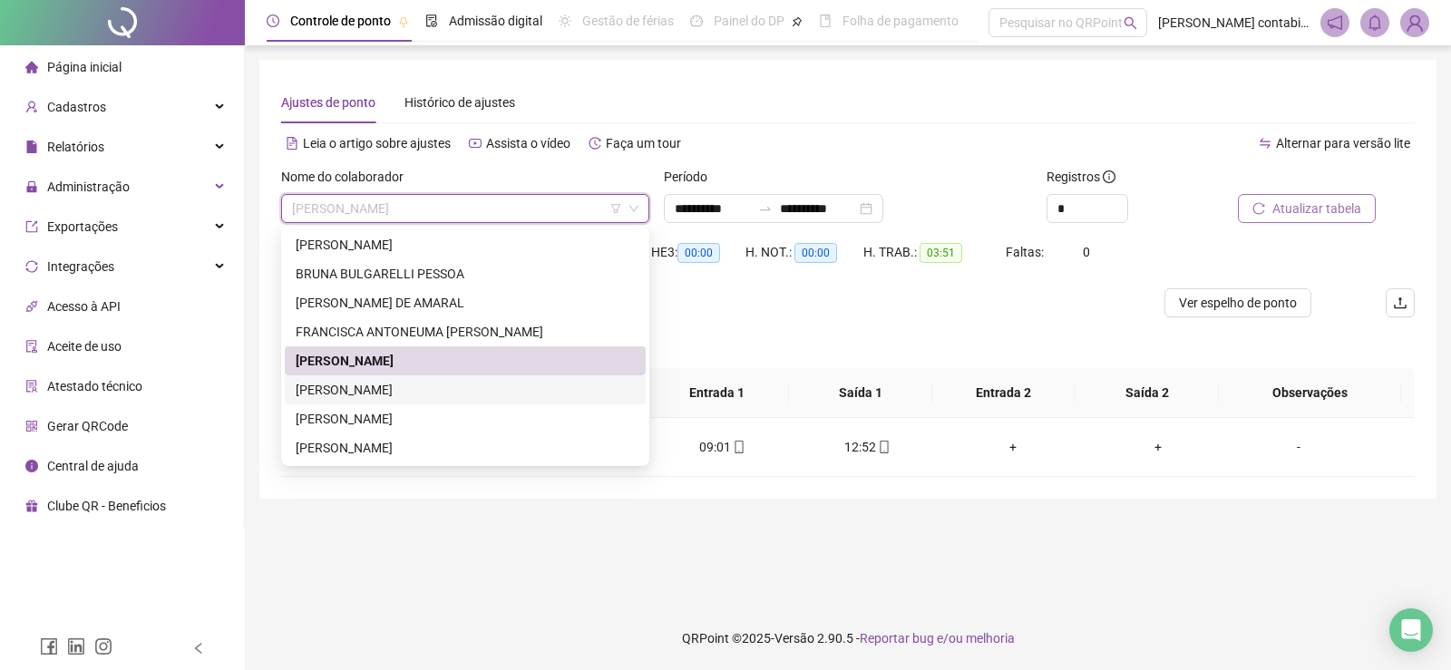
click at [393, 392] on div "[PERSON_NAME] DOS [PERSON_NAME]" at bounding box center [465, 390] width 339 height 20
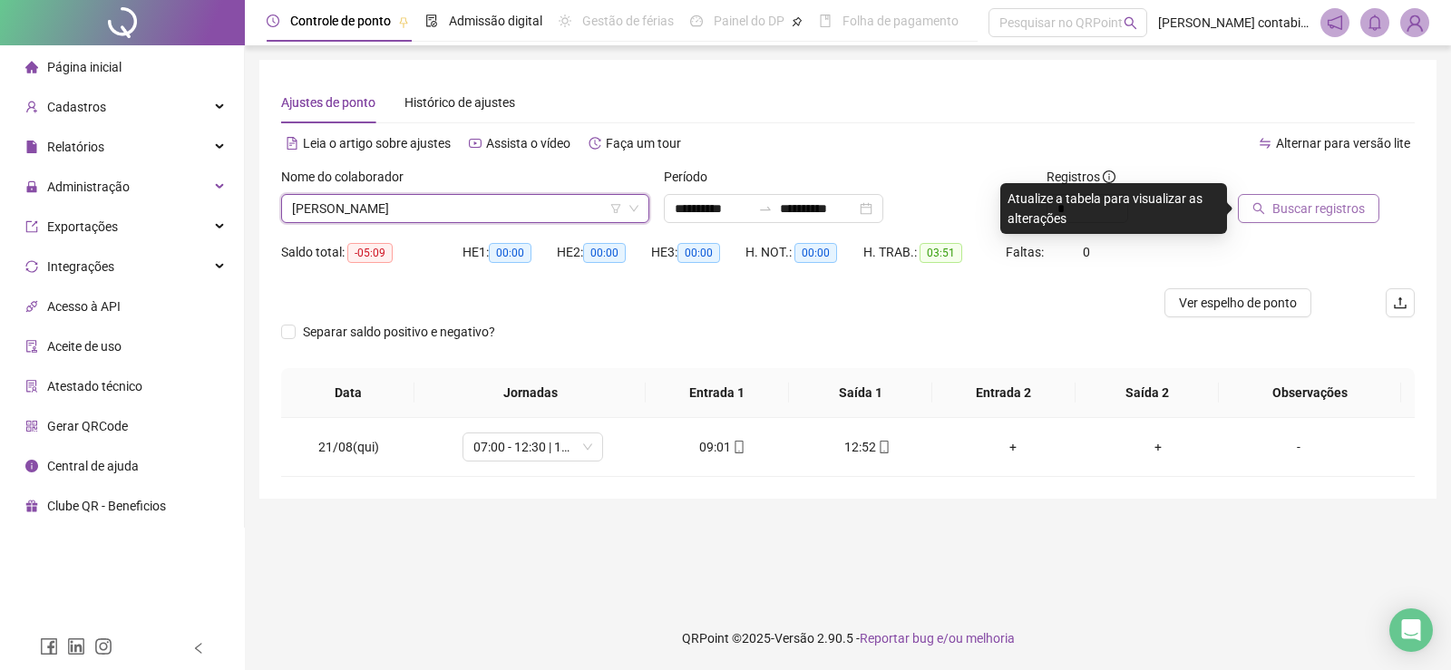
click at [1286, 209] on span "Buscar registros" at bounding box center [1318, 209] width 92 height 20
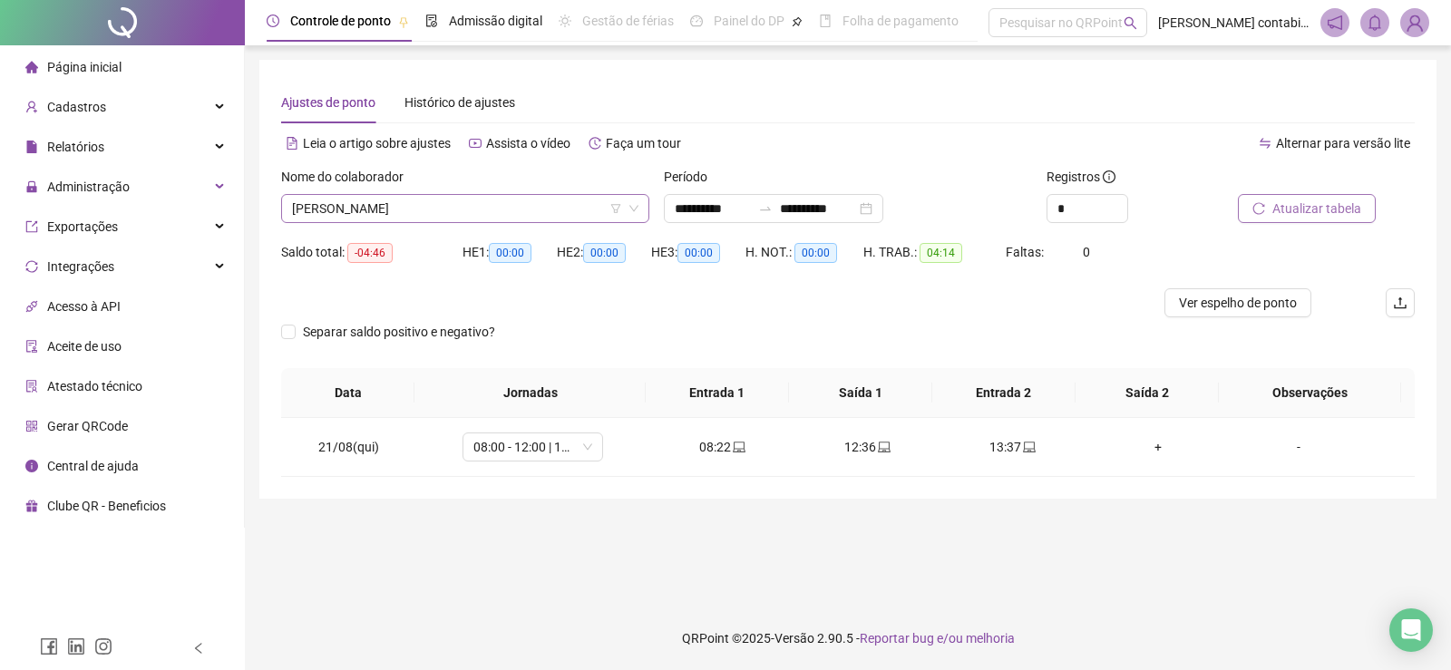
click at [478, 212] on span "[PERSON_NAME] DOS [PERSON_NAME]" at bounding box center [465, 208] width 346 height 27
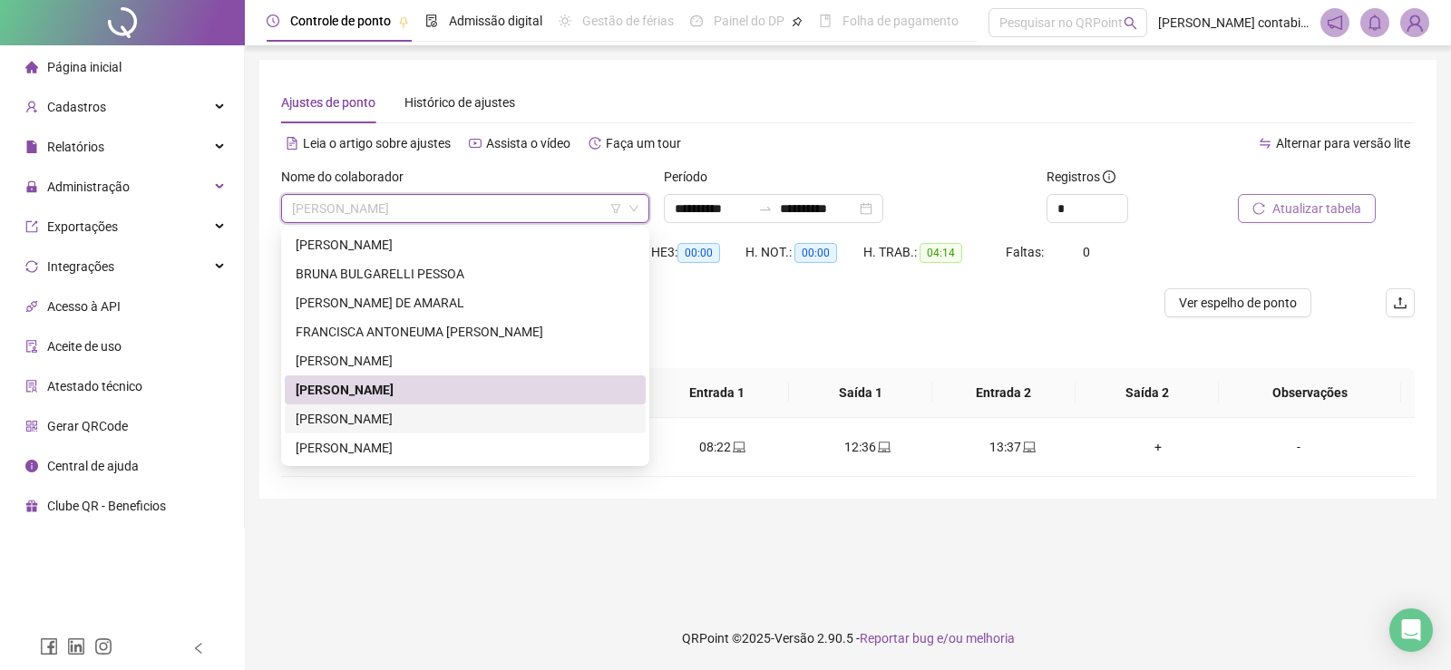
click at [361, 415] on div "[PERSON_NAME]" at bounding box center [465, 419] width 339 height 20
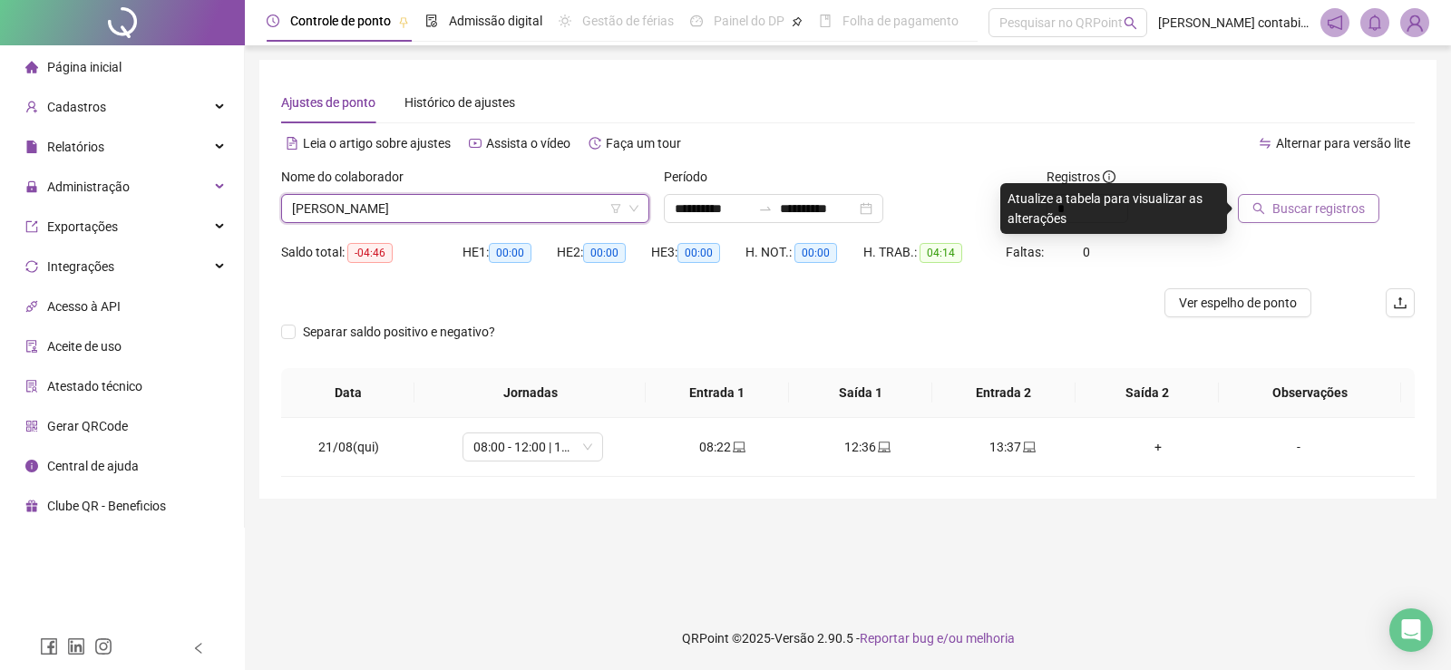
click at [1291, 216] on span "Buscar registros" at bounding box center [1318, 209] width 92 height 20
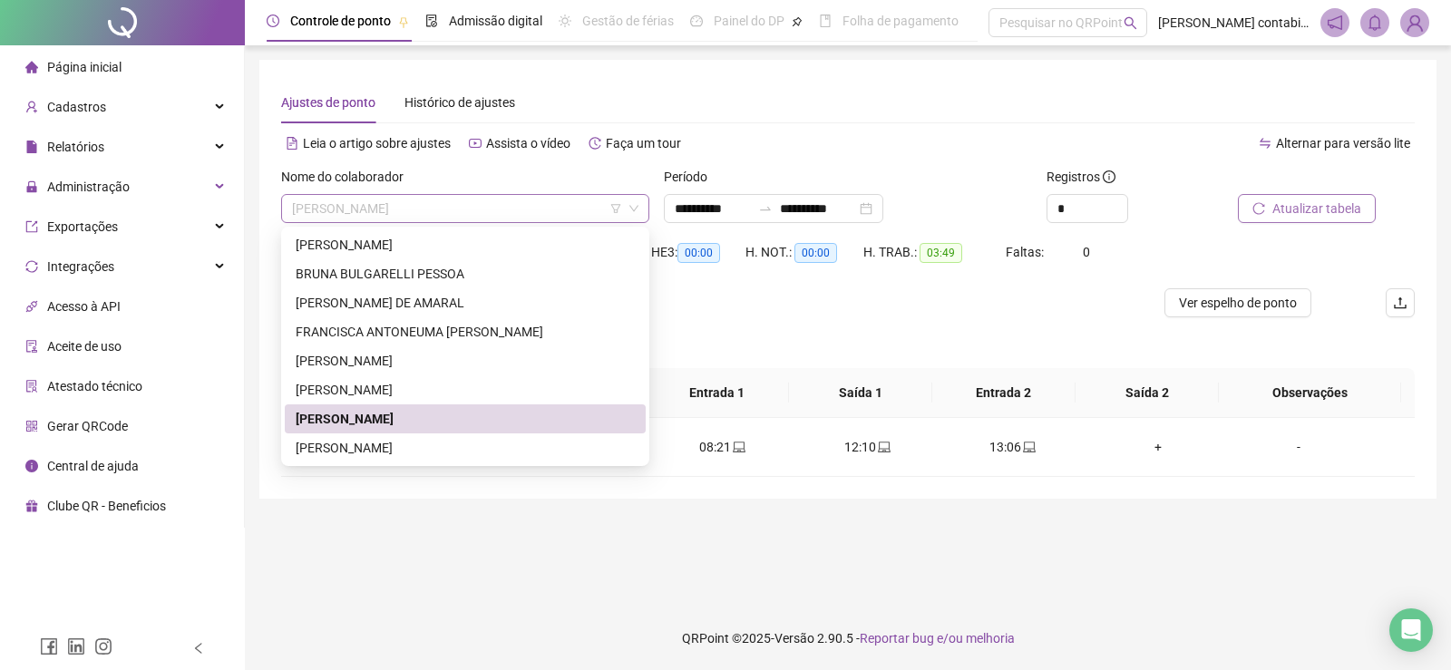
click at [434, 204] on span "[PERSON_NAME]" at bounding box center [465, 208] width 346 height 27
click at [407, 441] on div "[PERSON_NAME]" at bounding box center [465, 448] width 339 height 20
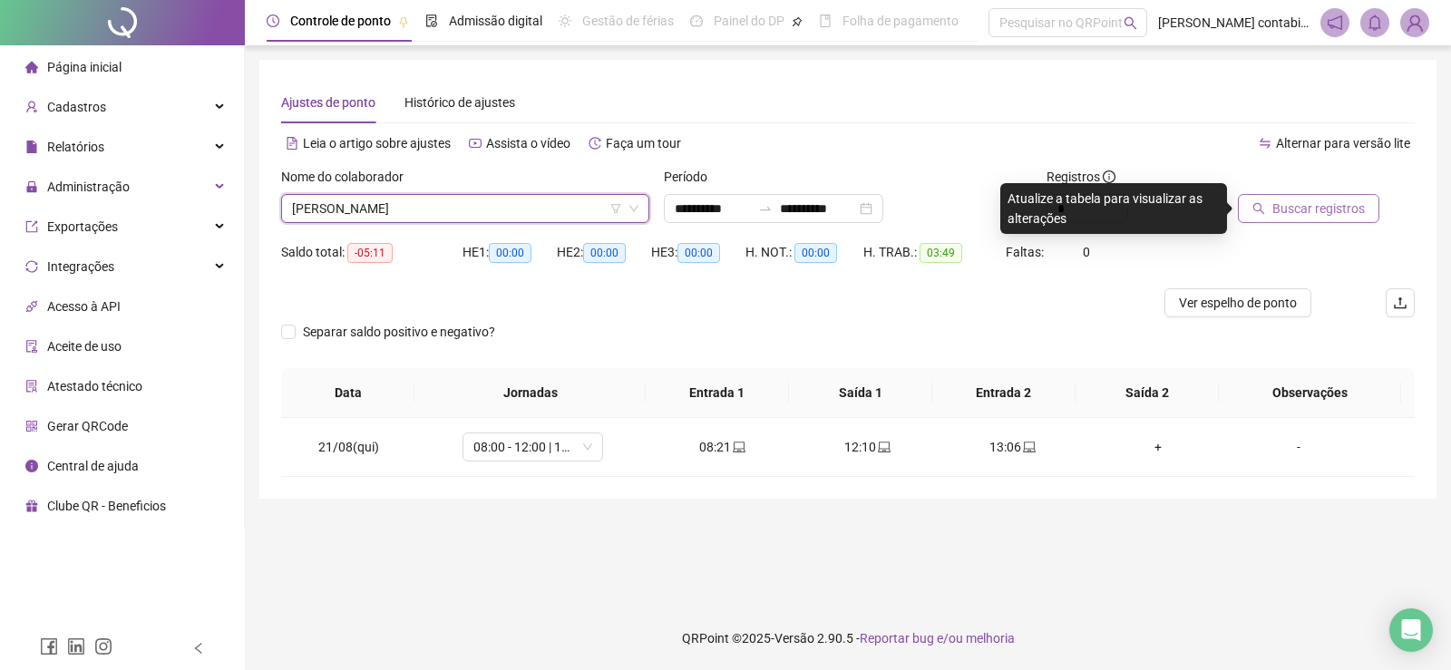
click at [1349, 214] on span "Buscar registros" at bounding box center [1318, 209] width 92 height 20
